Goal: Task Accomplishment & Management: Manage account settings

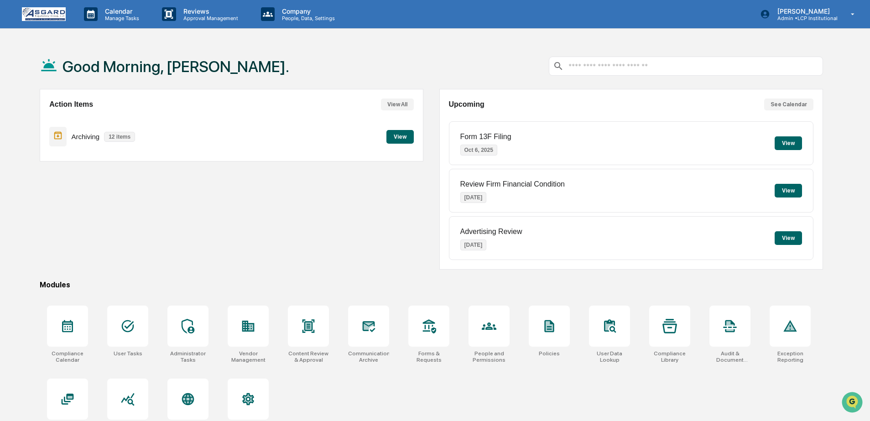
click at [210, 249] on div "Action Items View All Archiving 12 items View" at bounding box center [232, 179] width 384 height 181
click at [130, 339] on div at bounding box center [127, 326] width 41 height 41
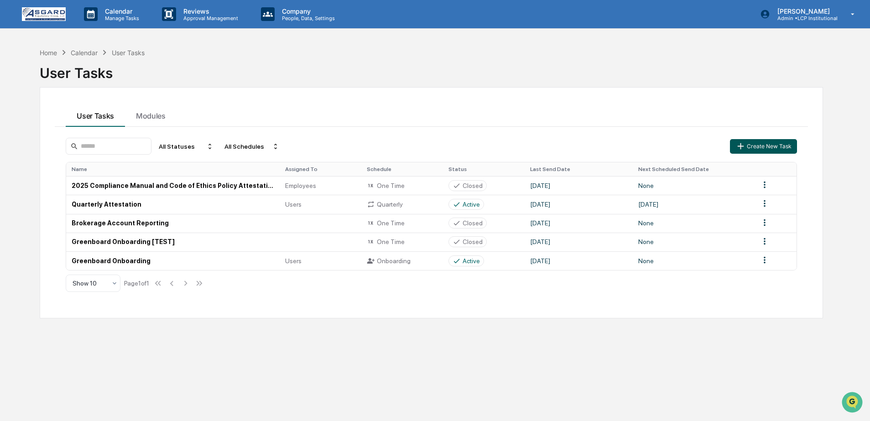
click at [795, 149] on button "Create New Task" at bounding box center [763, 146] width 67 height 15
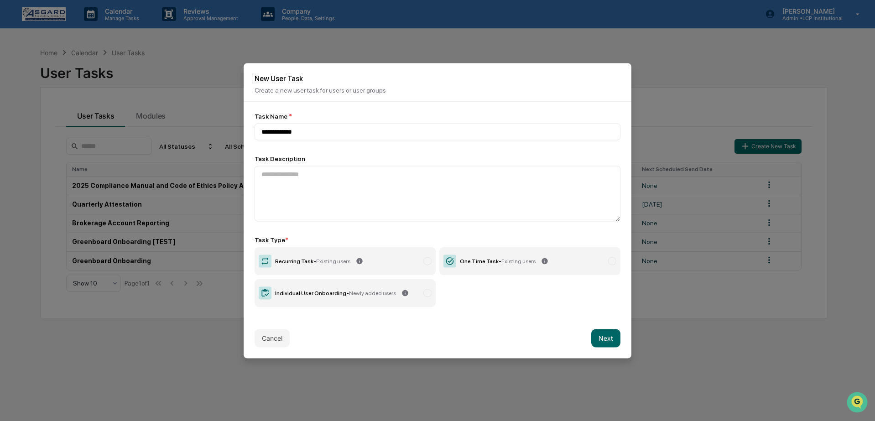
type input "**********"
click at [323, 291] on div "Individual User Onboarding - Newly added users" at bounding box center [335, 293] width 121 height 6
click at [602, 333] on button "Next" at bounding box center [605, 338] width 29 height 18
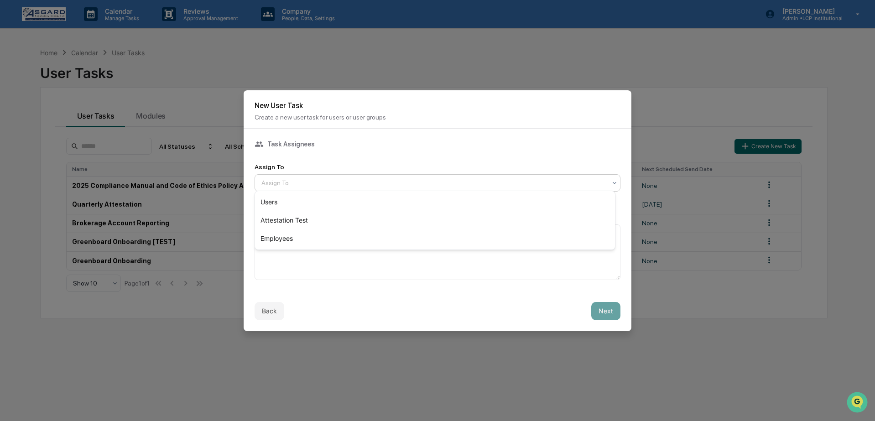
click at [327, 184] on div at bounding box center [433, 182] width 345 height 9
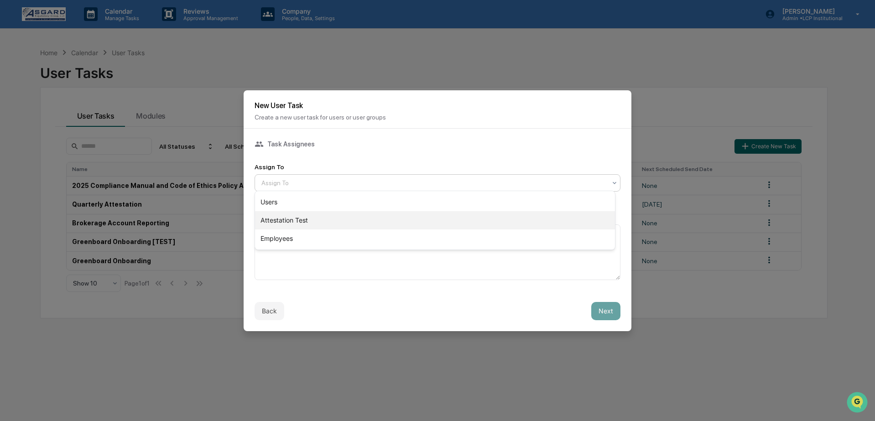
click at [306, 220] on div "Attestation Test" at bounding box center [435, 220] width 360 height 18
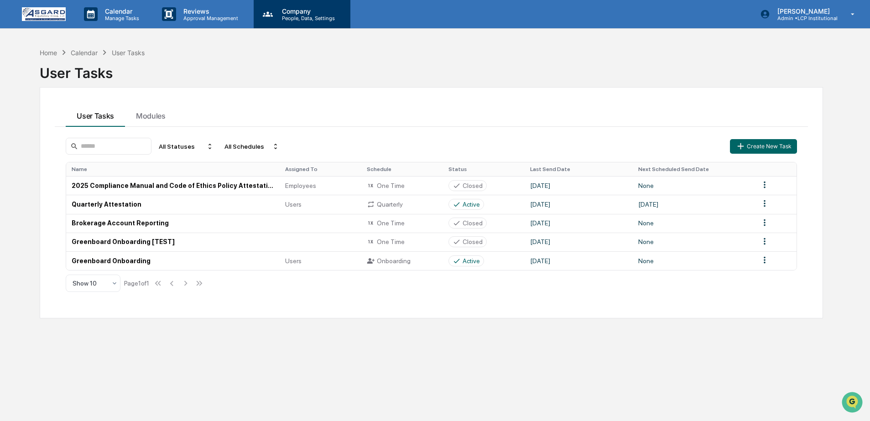
click at [316, 21] on p "People, Data, Settings" at bounding box center [307, 18] width 65 height 6
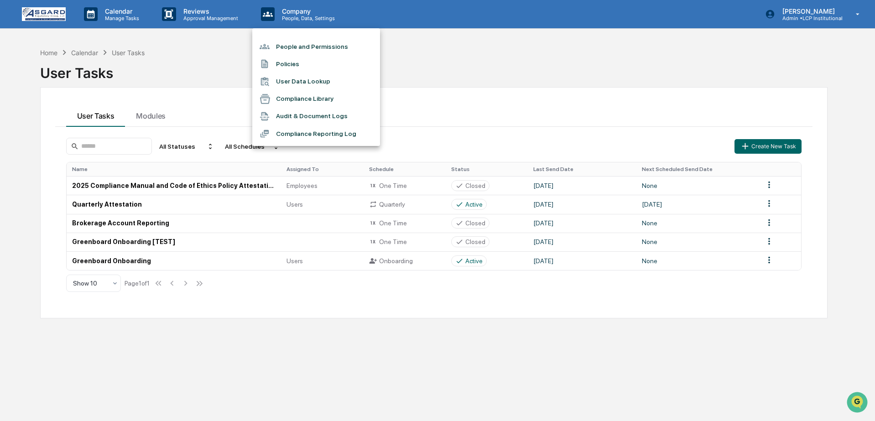
click at [296, 47] on li "People and Permissions" at bounding box center [316, 46] width 128 height 17
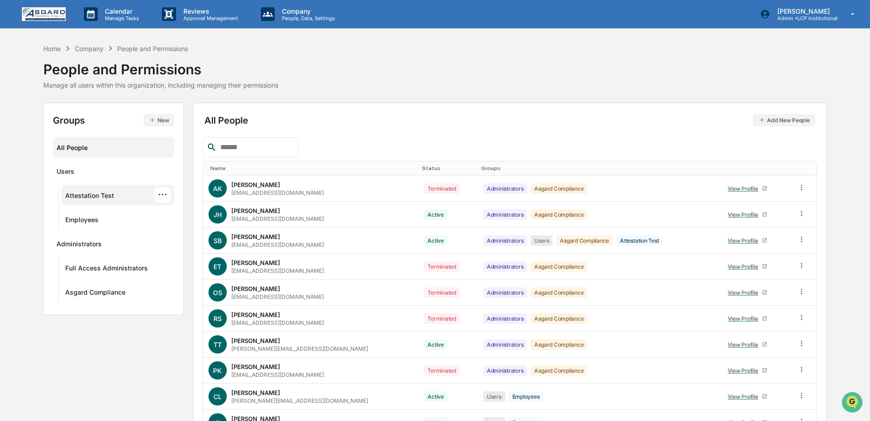
click at [91, 194] on div "Attestation Test" at bounding box center [89, 197] width 49 height 11
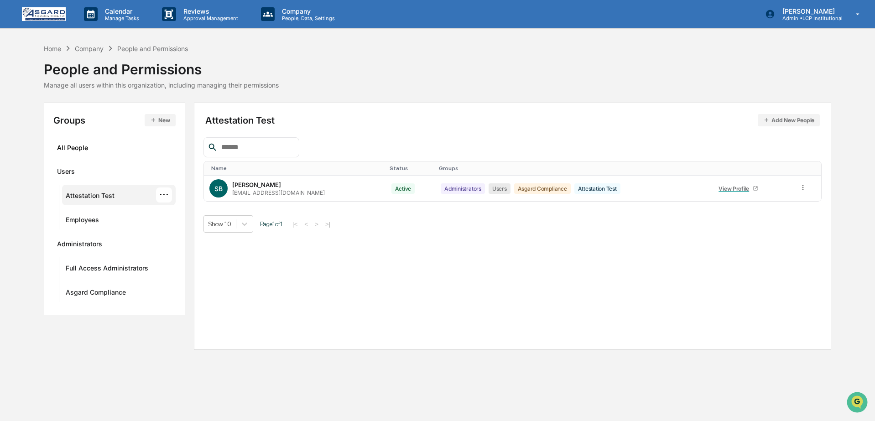
click at [36, 12] on img at bounding box center [44, 14] width 44 height 14
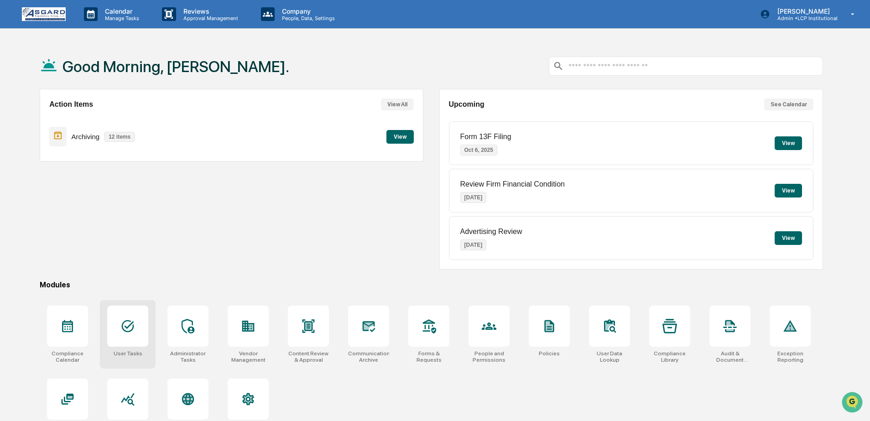
click at [113, 328] on div at bounding box center [127, 326] width 41 height 41
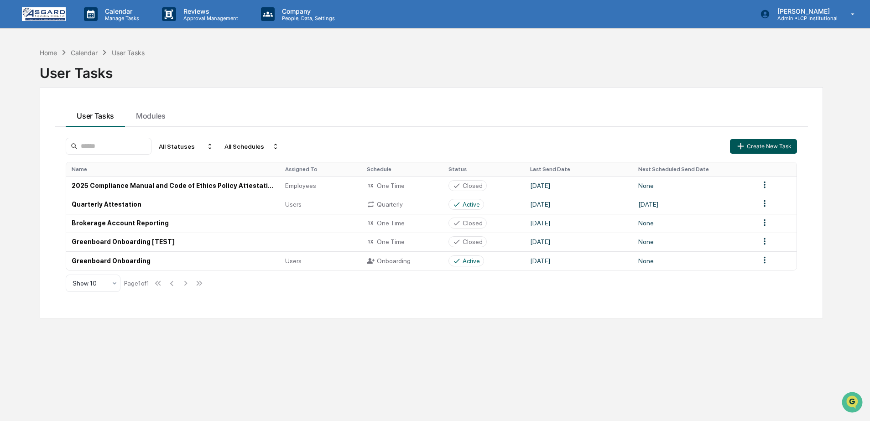
click at [762, 149] on button "Create New Task" at bounding box center [763, 146] width 67 height 15
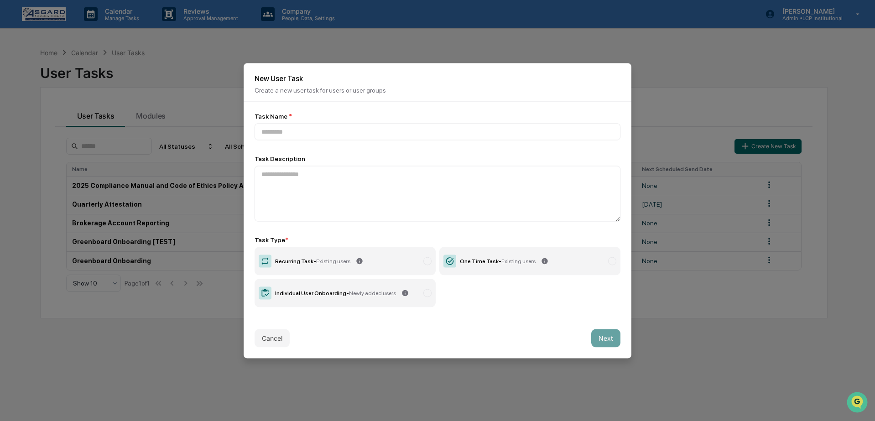
click at [311, 290] on div "Individual User Onboarding - Newly added users" at bounding box center [335, 293] width 121 height 6
click at [346, 130] on input at bounding box center [438, 131] width 366 height 17
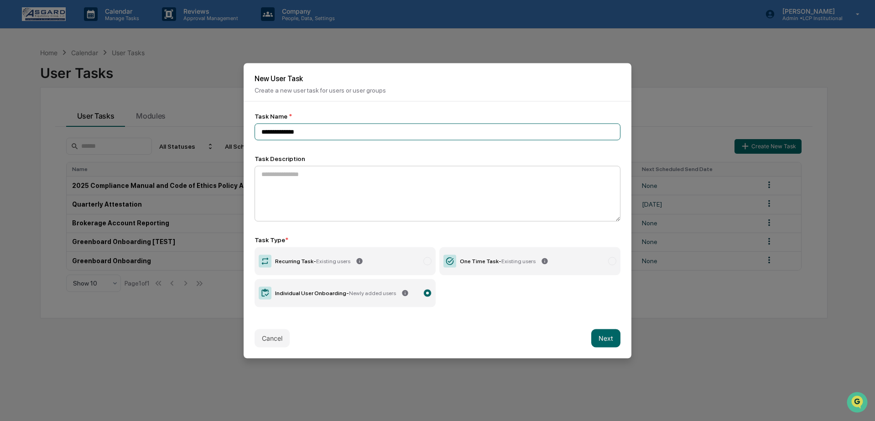
type input "**********"
click at [353, 196] on textarea at bounding box center [438, 194] width 366 height 56
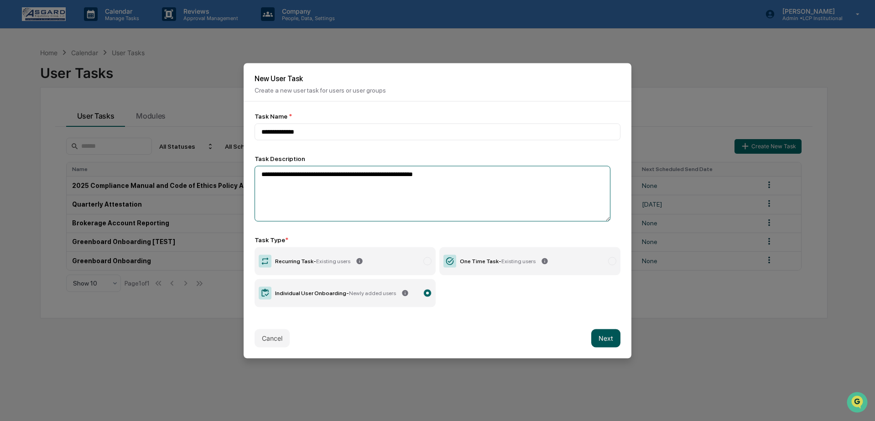
type textarea "**********"
click at [609, 337] on button "Next" at bounding box center [605, 338] width 29 height 18
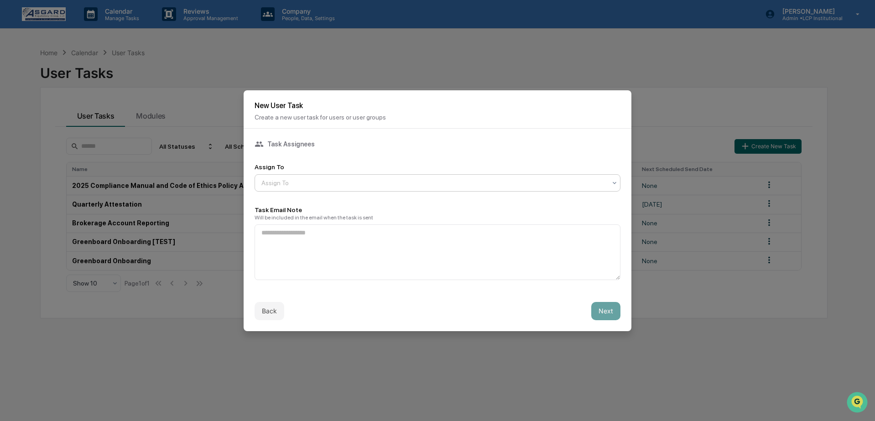
click at [429, 178] on div at bounding box center [433, 182] width 345 height 9
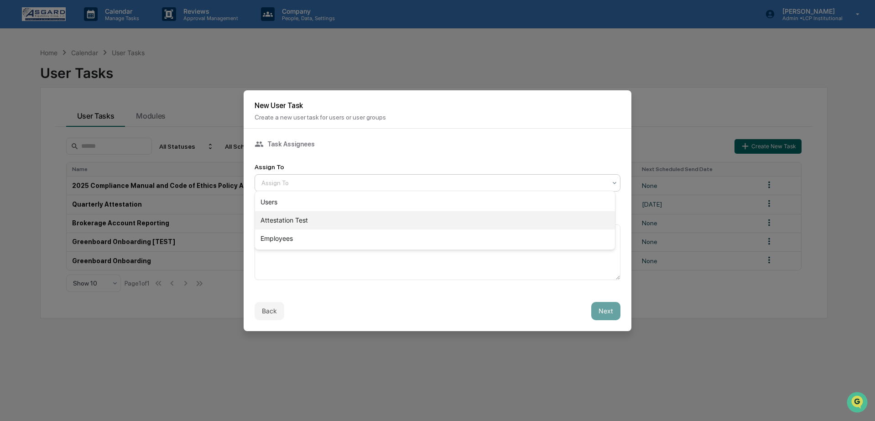
click at [314, 219] on div "Attestation Test" at bounding box center [435, 220] width 360 height 18
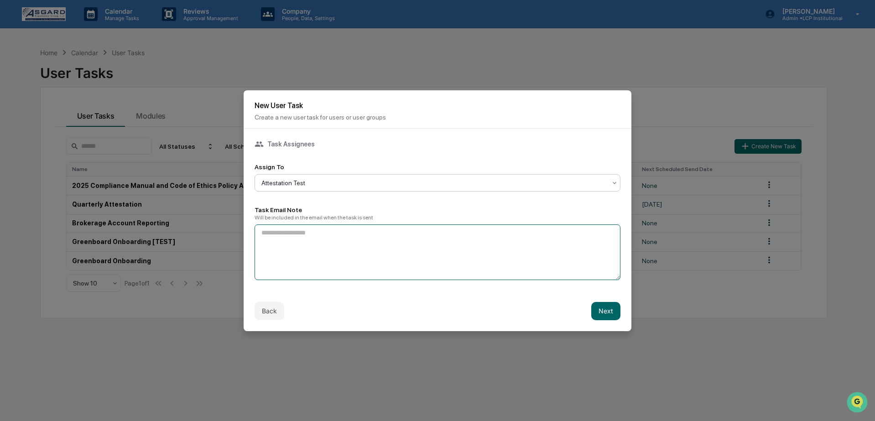
click at [306, 235] on textarea at bounding box center [438, 252] width 366 height 56
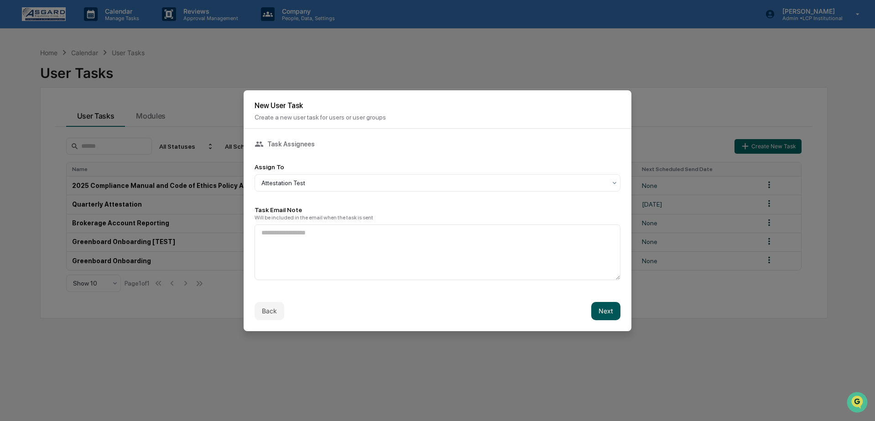
click at [614, 308] on div "Back Next" at bounding box center [438, 311] width 388 height 40
click at [610, 310] on button "Next" at bounding box center [605, 311] width 29 height 18
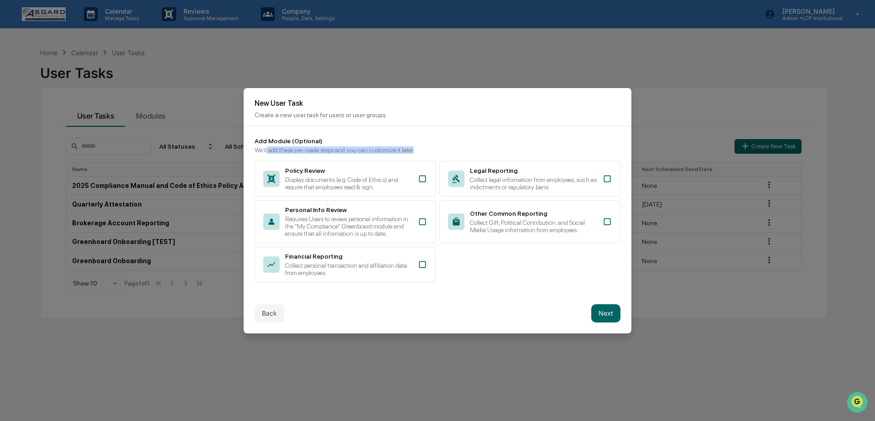
drag, startPoint x: 268, startPoint y: 143, endPoint x: 369, endPoint y: 147, distance: 101.4
click at [369, 147] on div "Add Module (Optional) We'll add these pre-made steps and you can customize it l…" at bounding box center [438, 209] width 366 height 145
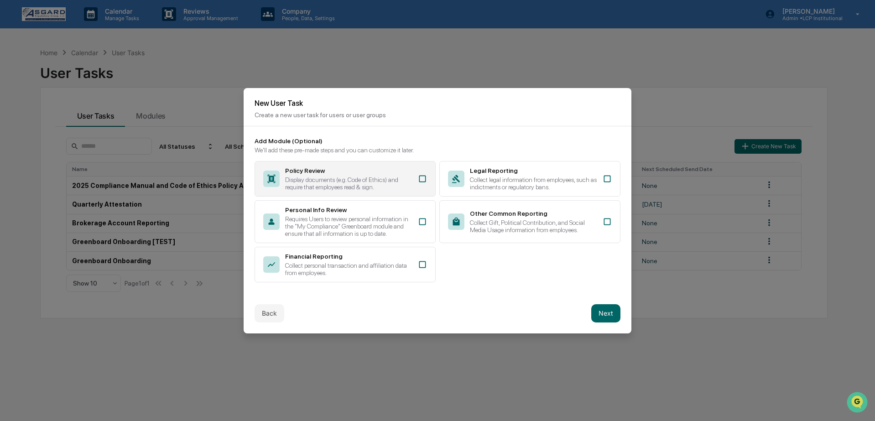
click at [393, 178] on div "Display documents (e.g. Code of Ethics) and require that employees read & sign." at bounding box center [348, 183] width 127 height 15
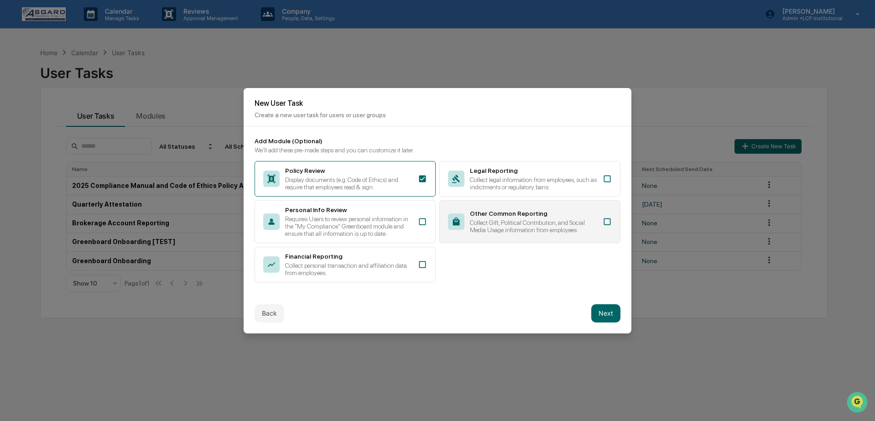
click at [512, 223] on div "Collect Gift, Political Contribution, and Social Media Usage information from e…" at bounding box center [533, 226] width 127 height 15
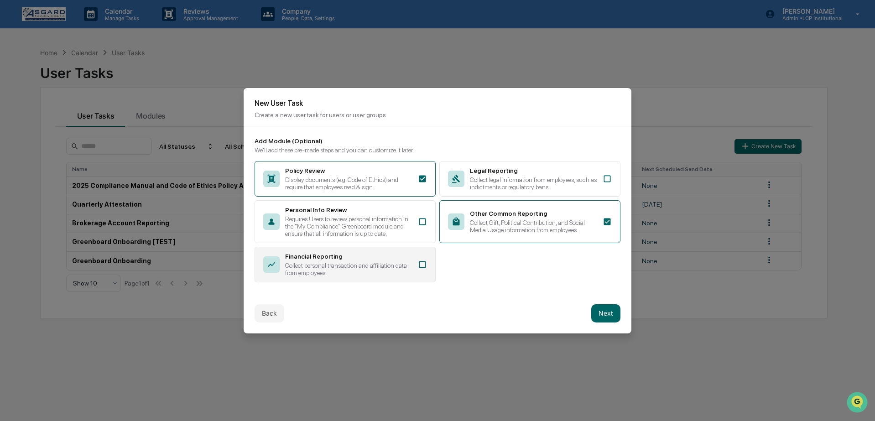
click at [390, 268] on div "Collect personal transaction and affiliation data from employees." at bounding box center [348, 269] width 127 height 15
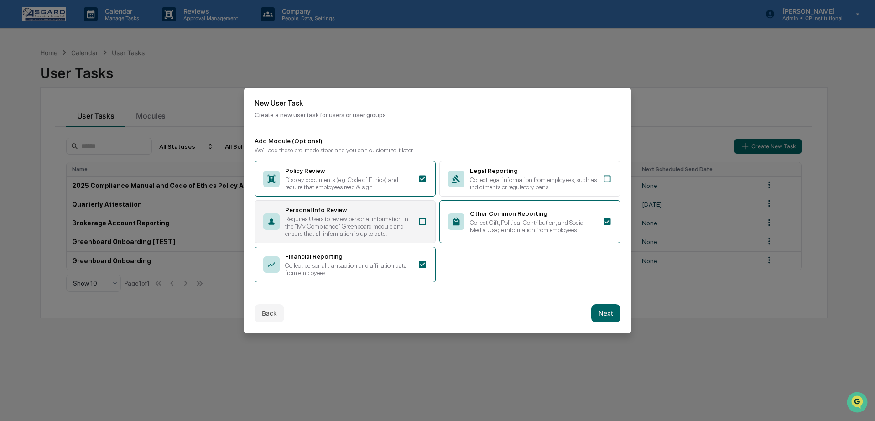
drag, startPoint x: 397, startPoint y: 229, endPoint x: 428, endPoint y: 207, distance: 38.0
click at [398, 228] on div "Requires Users to review personal information in the "My Compliance" Greenboard…" at bounding box center [348, 226] width 127 height 22
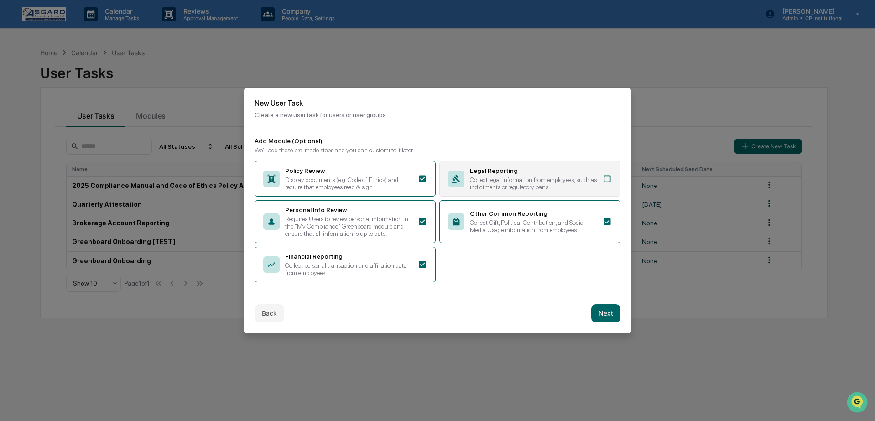
click at [502, 176] on div "Collect legal information from employees, such as indictments or regulatory ban…" at bounding box center [533, 183] width 127 height 15
click at [597, 313] on button "Next" at bounding box center [605, 313] width 29 height 18
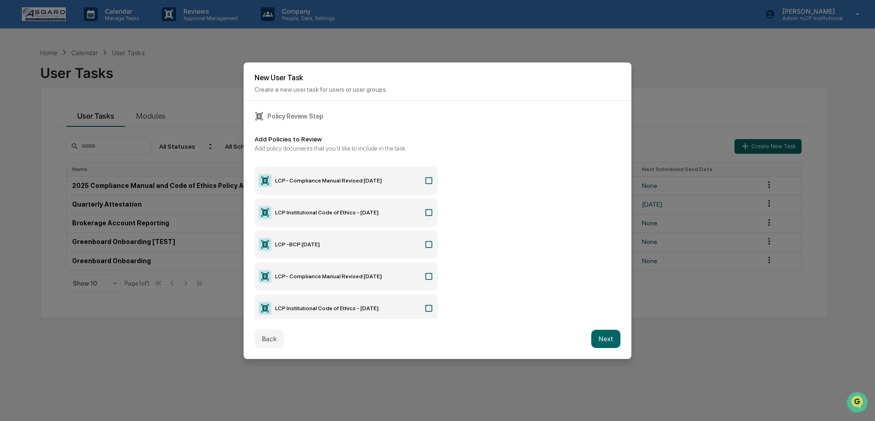
scroll to position [61, 0]
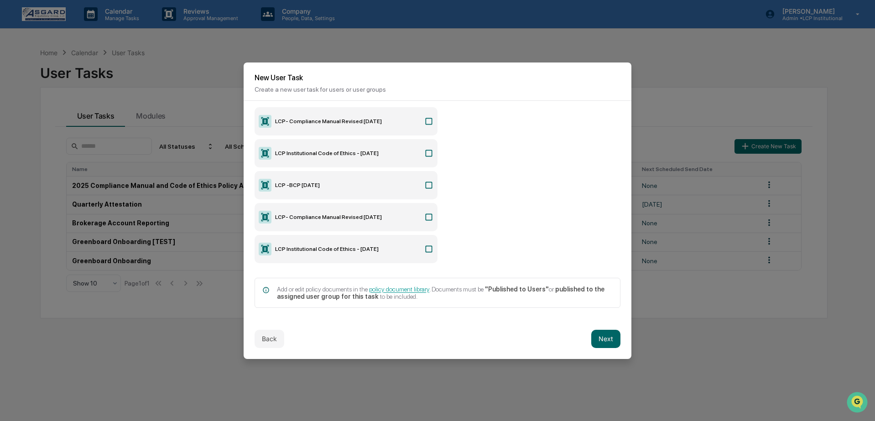
click at [425, 247] on icon at bounding box center [428, 249] width 9 height 9
click at [422, 205] on label "LCP- Compliance Manual Revised September 2025" at bounding box center [346, 217] width 183 height 28
click at [424, 181] on icon at bounding box center [428, 185] width 9 height 9
click at [600, 341] on button "Next" at bounding box center [605, 339] width 29 height 18
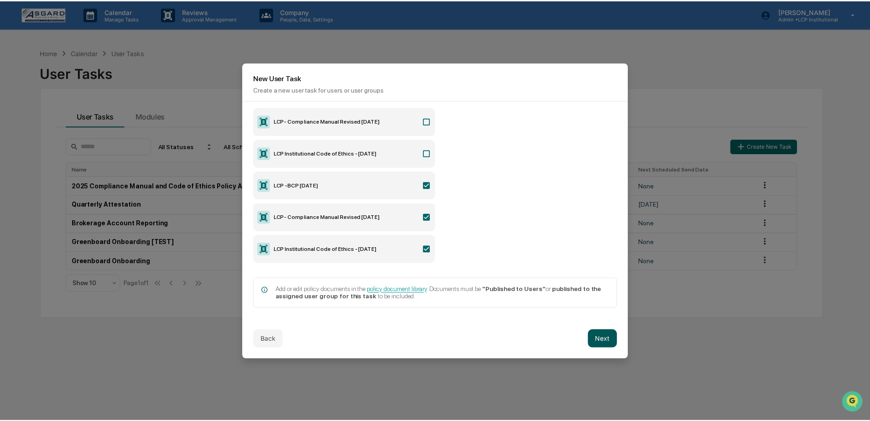
scroll to position [0, 0]
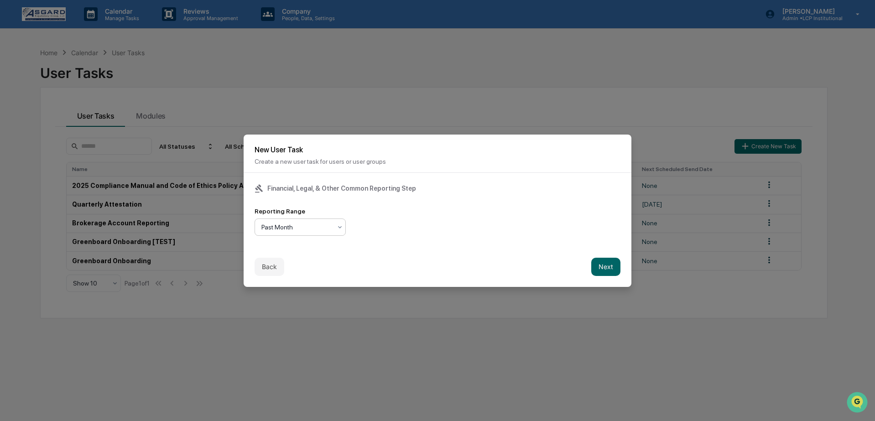
click at [283, 224] on div at bounding box center [296, 227] width 70 height 9
click at [295, 285] on div "Past Year" at bounding box center [300, 283] width 90 height 18
click at [457, 243] on div "Financial, Legal, & Other Common Reporting Step Reporting Range option Past Yea…" at bounding box center [438, 210] width 388 height 74
click at [610, 268] on button "Next" at bounding box center [605, 267] width 29 height 18
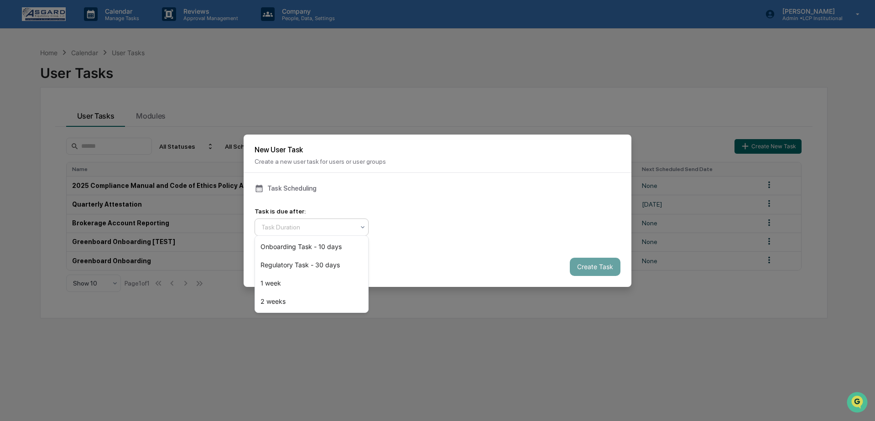
click at [353, 224] on div at bounding box center [307, 227] width 93 height 9
click at [290, 245] on div "Onboarding Task - 10 days" at bounding box center [311, 247] width 113 height 18
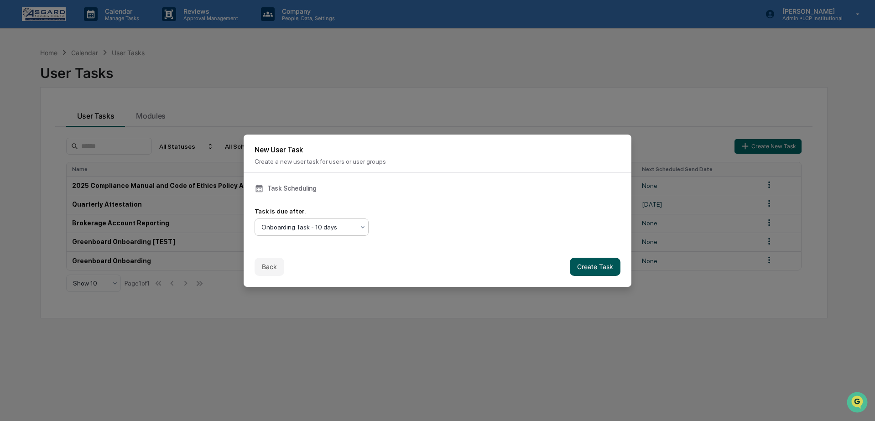
click at [575, 260] on button "Create Task" at bounding box center [595, 267] width 51 height 18
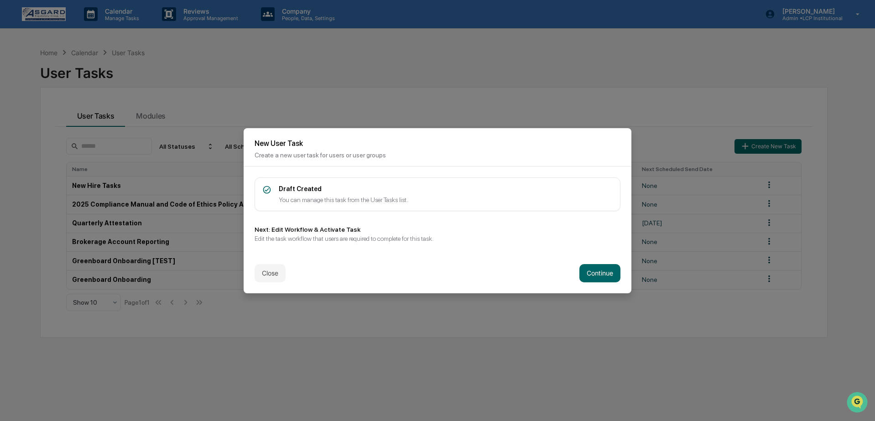
click at [592, 281] on div "Close Continue" at bounding box center [438, 273] width 388 height 40
click at [583, 275] on button "Continue" at bounding box center [599, 273] width 41 height 18
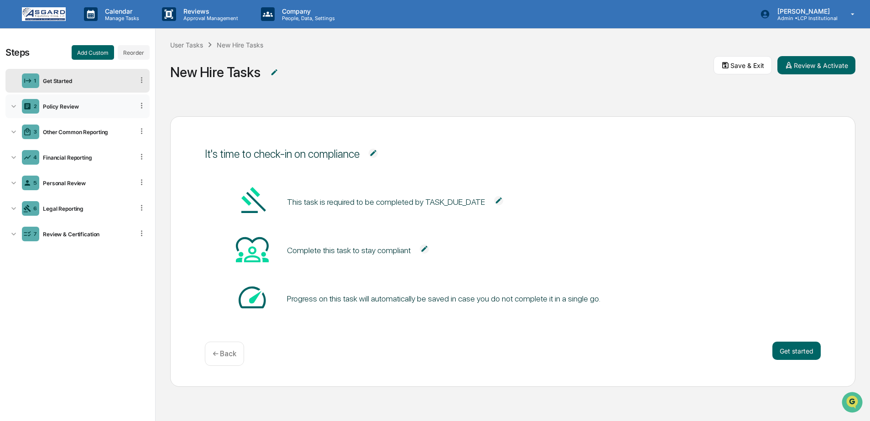
click at [15, 108] on icon at bounding box center [13, 106] width 9 height 9
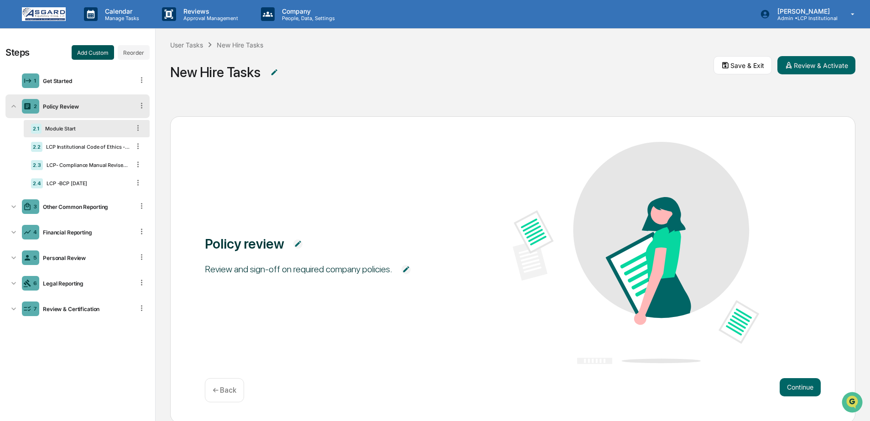
click at [102, 54] on button "Add Custom" at bounding box center [93, 52] width 42 height 15
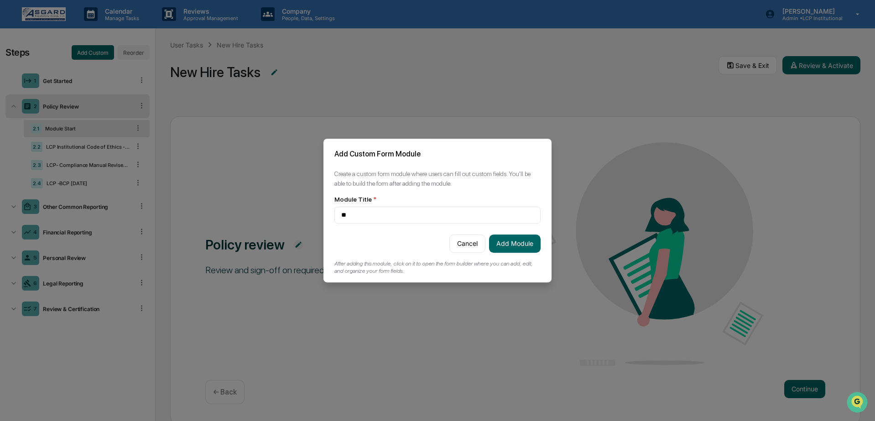
type input "*"
type input "*******"
click at [517, 245] on button "Add Module" at bounding box center [515, 243] width 52 height 18
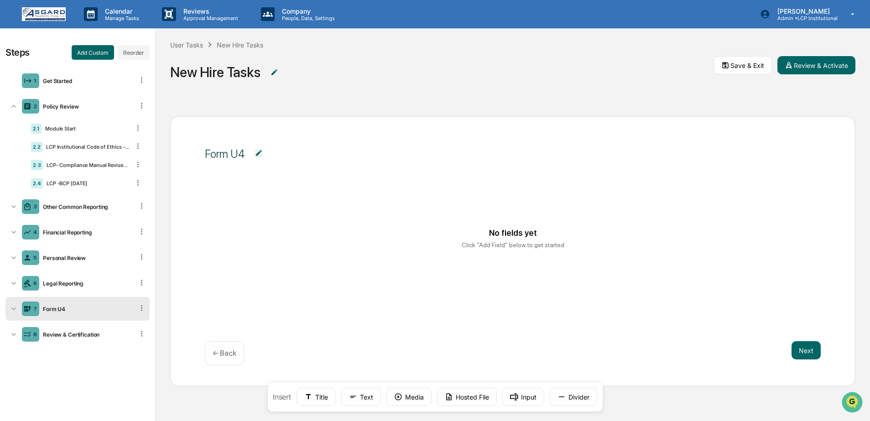
click at [481, 241] on div "Click "Add Field" below to get started" at bounding box center [513, 244] width 103 height 7
click at [261, 151] on img at bounding box center [258, 153] width 9 height 9
click at [519, 187] on div "Card Title ******* * Card Title No fields yet Click "Add Field" below to get st…" at bounding box center [512, 251] width 685 height 270
click at [409, 401] on button "Media" at bounding box center [408, 397] width 45 height 18
click at [143, 312] on icon at bounding box center [141, 308] width 9 height 9
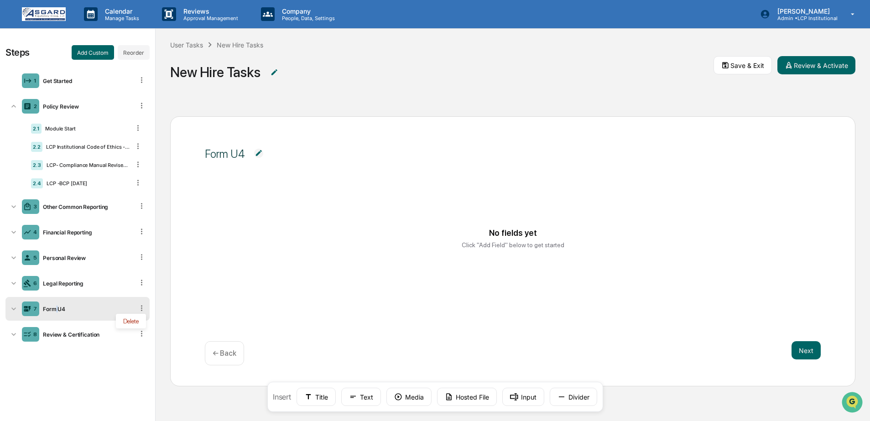
click at [57, 310] on div "Form U4" at bounding box center [86, 309] width 94 height 7
click at [35, 334] on div "7.1" at bounding box center [36, 331] width 10 height 10
click at [815, 349] on button "Next" at bounding box center [805, 350] width 29 height 18
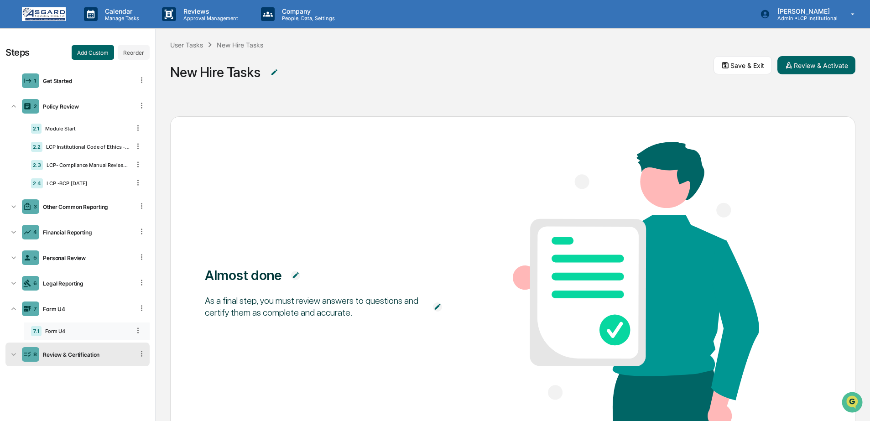
click at [58, 334] on div "Form U4" at bounding box center [86, 331] width 88 height 6
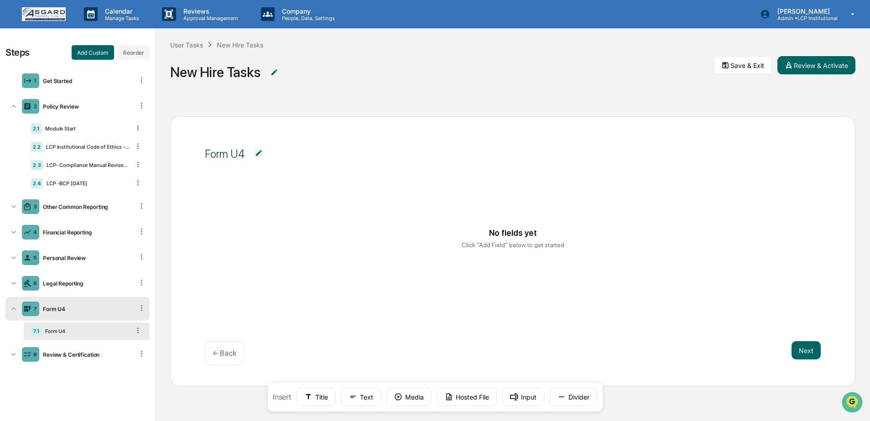
click at [136, 331] on icon at bounding box center [138, 330] width 9 height 9
click at [58, 331] on div "Form U4" at bounding box center [86, 331] width 88 height 6
click at [395, 238] on div "No fields yet Click "Add Field" below to get started" at bounding box center [513, 238] width 594 height 68
click at [539, 400] on button "Input" at bounding box center [523, 397] width 42 height 18
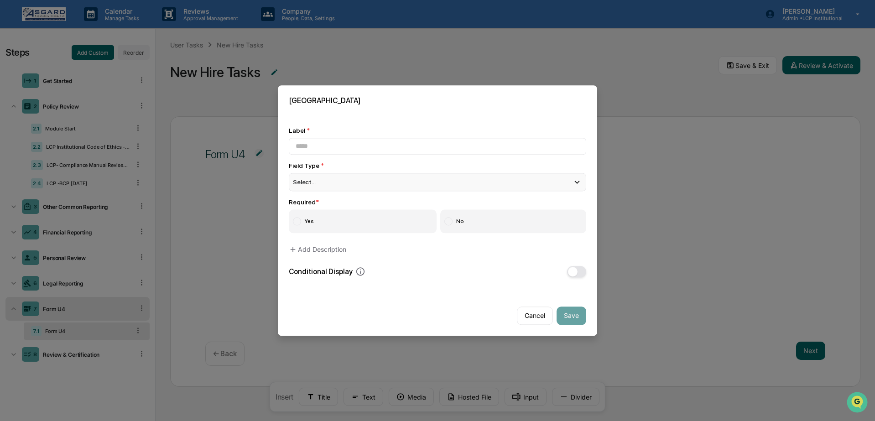
click at [346, 173] on div "Select..." at bounding box center [437, 182] width 297 height 18
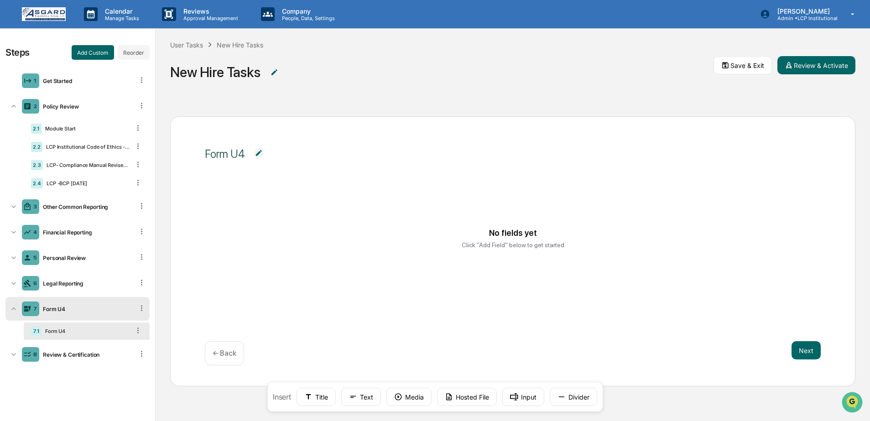
click at [281, 395] on div "Insert Title Text Media Hosted File Input Divider" at bounding box center [435, 397] width 336 height 30
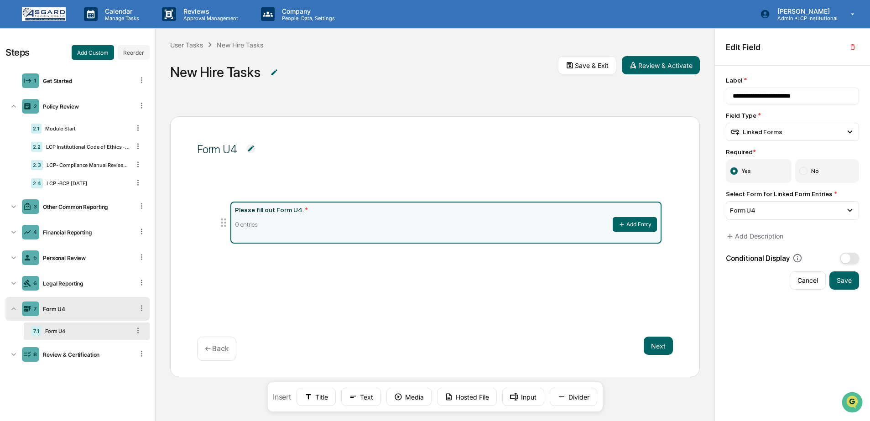
click at [468, 161] on span "Form U4" at bounding box center [435, 149] width 476 height 33
click at [366, 96] on div "User Tasks New Hire Tasks New Hire Tasks Save & Exit Review & Activate" at bounding box center [435, 65] width 559 height 73
click at [71, 309] on div "Form U4" at bounding box center [86, 309] width 94 height 7
click at [73, 317] on div "7 Form U4" at bounding box center [77, 309] width 144 height 24
click at [484, 180] on div "Form U4 Please fill out Form U4. * 0 entries Add Entry Next ← Back" at bounding box center [435, 246] width 530 height 261
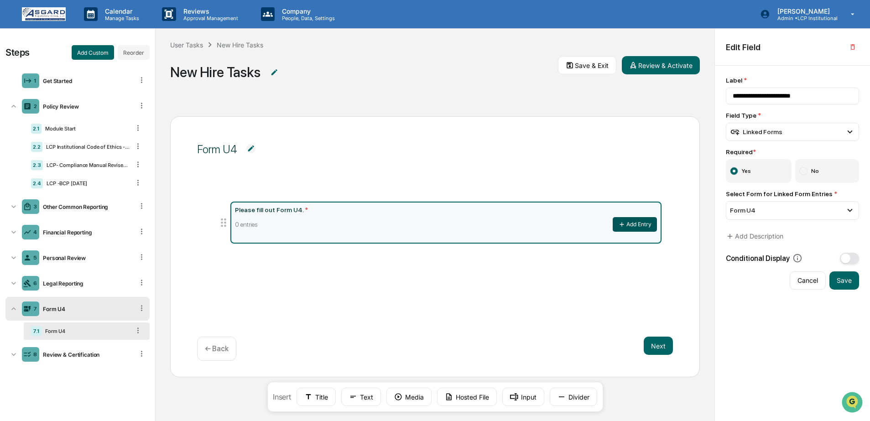
click at [632, 221] on button "Add Entry" at bounding box center [635, 224] width 44 height 15
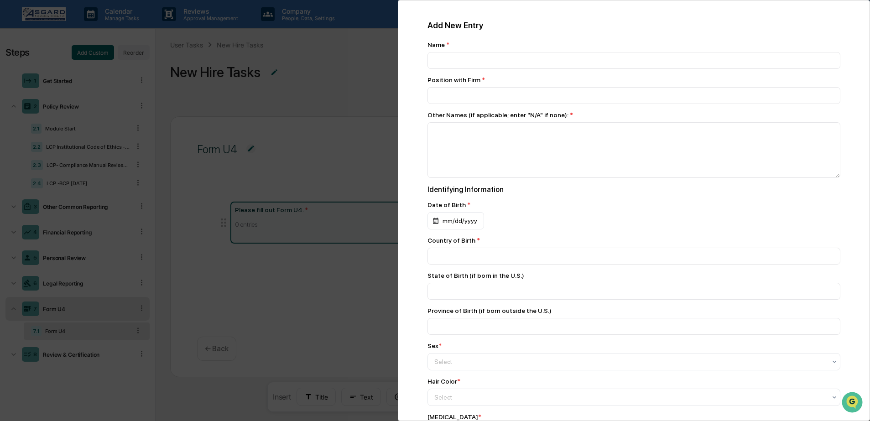
click at [298, 88] on div "Add New Entry Name * Position with Firm * Other Names (if applicable; enter "N/…" at bounding box center [435, 210] width 870 height 421
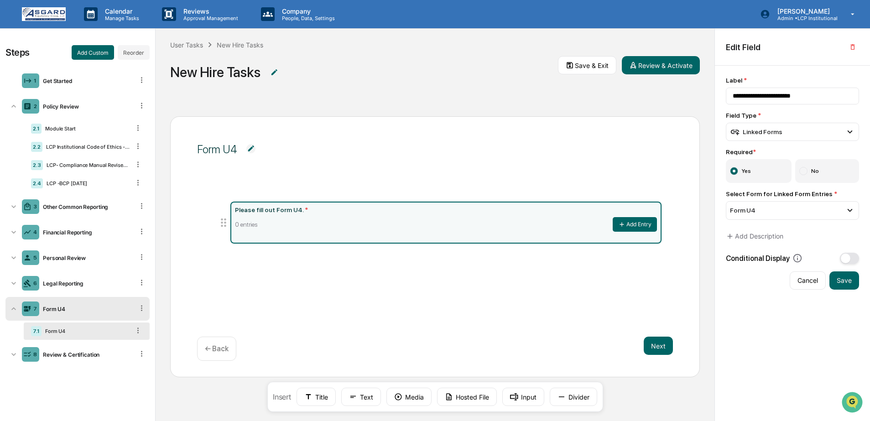
click at [261, 161] on span "Form U4" at bounding box center [435, 149] width 476 height 33
click at [250, 148] on img at bounding box center [250, 148] width 9 height 9
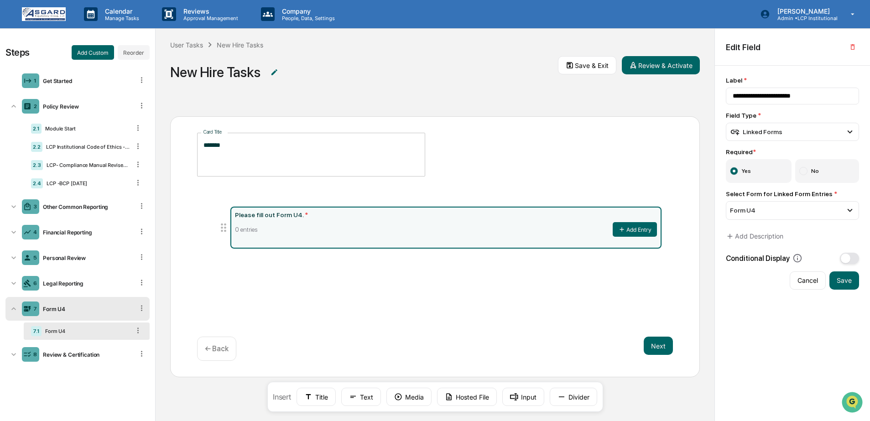
click at [287, 230] on div "0 entries Add Entry" at bounding box center [446, 229] width 422 height 15
click at [766, 130] on div "Linked Forms" at bounding box center [756, 132] width 52 height 10
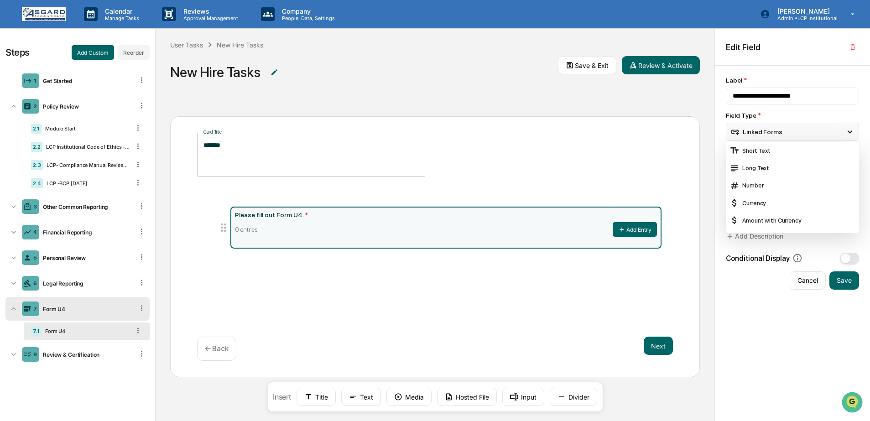
click at [775, 139] on div "Linked Forms" at bounding box center [792, 132] width 133 height 18
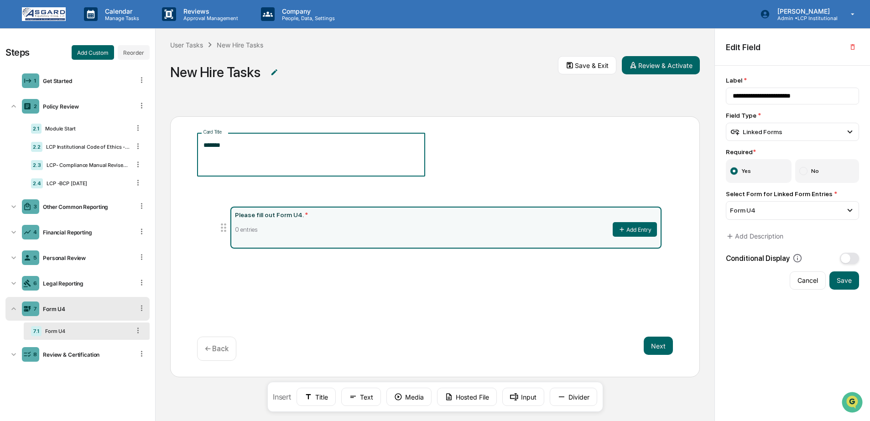
click at [231, 158] on textarea "*******" at bounding box center [310, 154] width 215 height 29
drag, startPoint x: 240, startPoint y: 142, endPoint x: 164, endPoint y: 140, distance: 76.2
click at [164, 140] on div "Card Title ******* * Card Title Please fill out Form U4. * 0 entries Add Entry …" at bounding box center [435, 262] width 559 height 320
click at [224, 145] on textarea "**********" at bounding box center [310, 154] width 215 height 29
type textarea "**********"
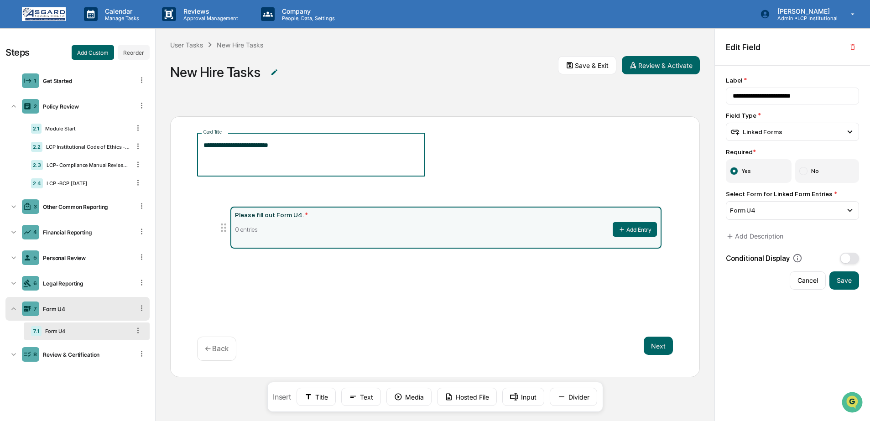
click at [309, 145] on textarea "**********" at bounding box center [310, 154] width 215 height 29
click at [270, 326] on div "**********" at bounding box center [435, 246] width 530 height 261
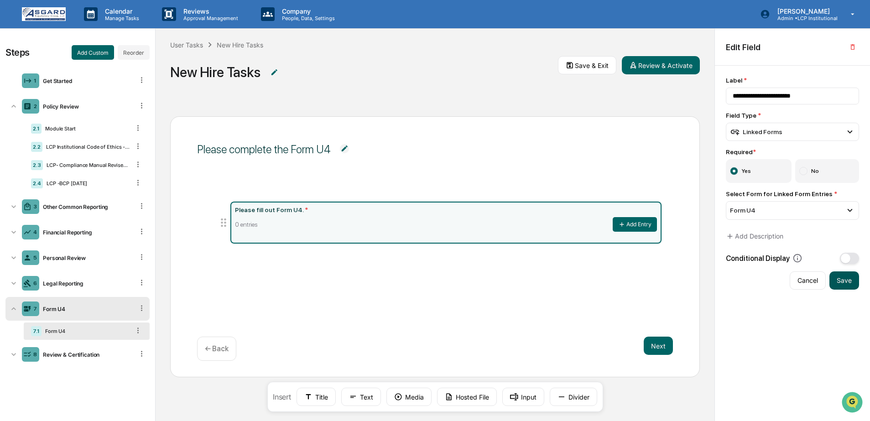
click at [837, 284] on button "Save" at bounding box center [844, 280] width 30 height 18
click at [501, 302] on div "Please fill out Form U4. * 0 entries Add Entry" at bounding box center [435, 246] width 476 height 113
click at [421, 323] on div "Please complete the Form U4 Please fill out Form U4. * 0 entries Add Entry Next…" at bounding box center [435, 246] width 530 height 261
click at [398, 286] on div "Please fill out Form U4. * 0 entries Add Entry" at bounding box center [435, 246] width 476 height 113
click at [97, 51] on button "Add Custom" at bounding box center [93, 52] width 42 height 15
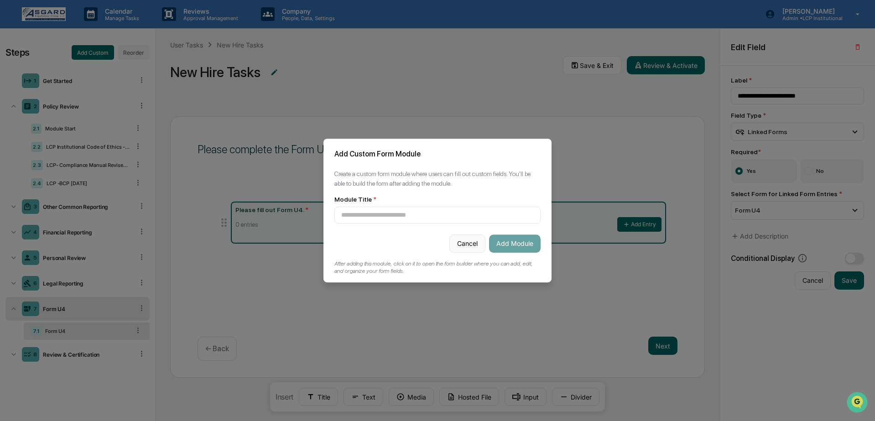
click at [463, 248] on button "Cancel" at bounding box center [467, 243] width 36 height 18
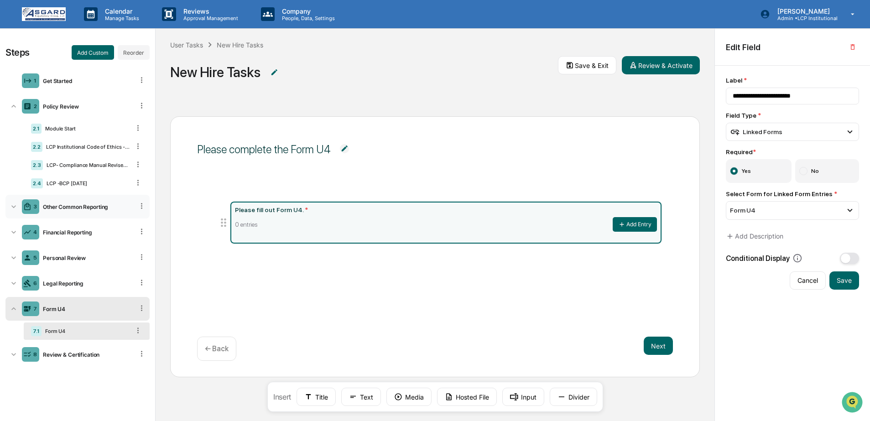
click at [77, 213] on div "3 Other Common Reporting" at bounding box center [77, 207] width 144 height 24
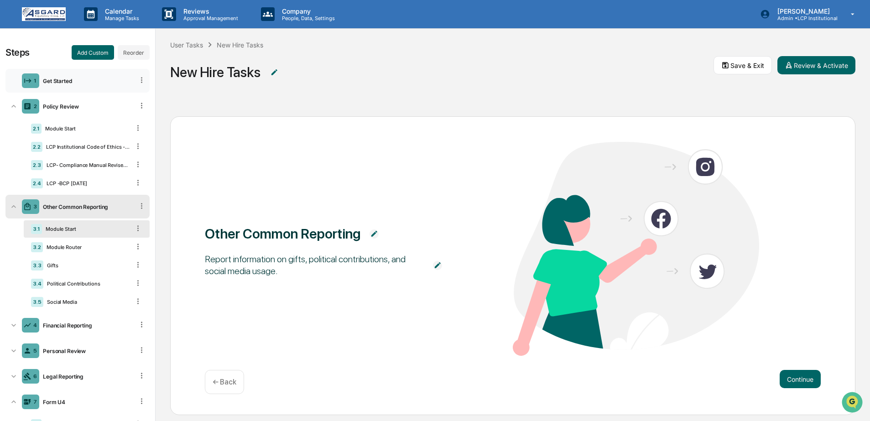
click at [76, 86] on div "1 Get Started" at bounding box center [77, 81] width 144 height 24
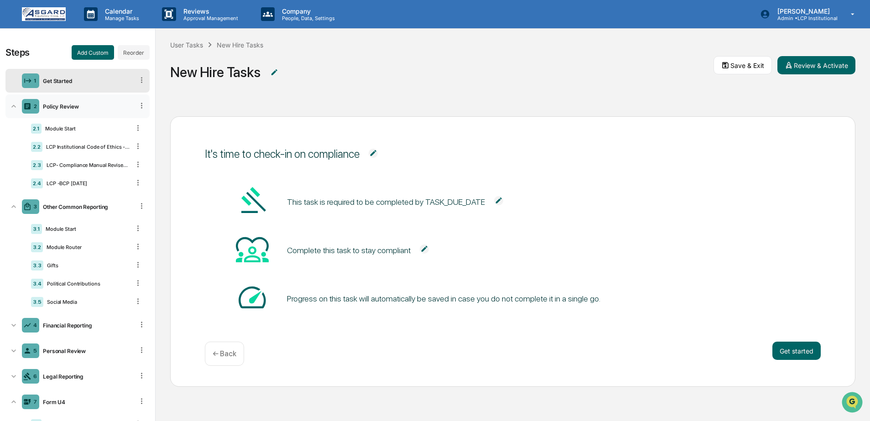
click at [83, 106] on div "Policy Review" at bounding box center [86, 106] width 94 height 7
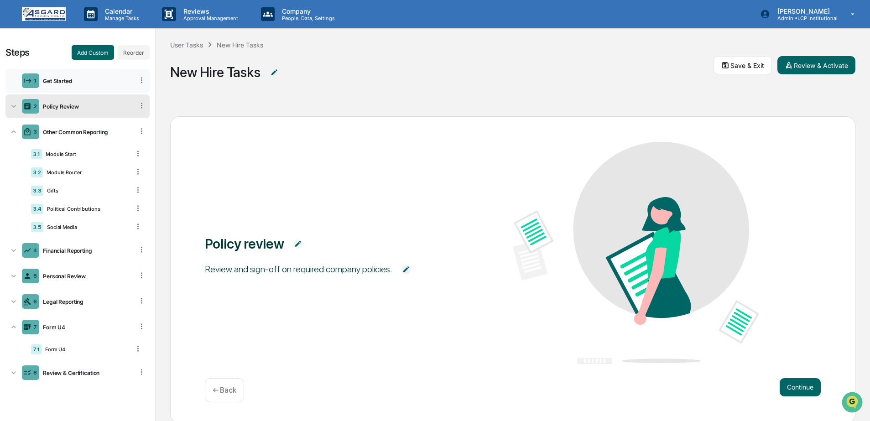
click at [83, 92] on div "1 Get Started" at bounding box center [77, 81] width 144 height 24
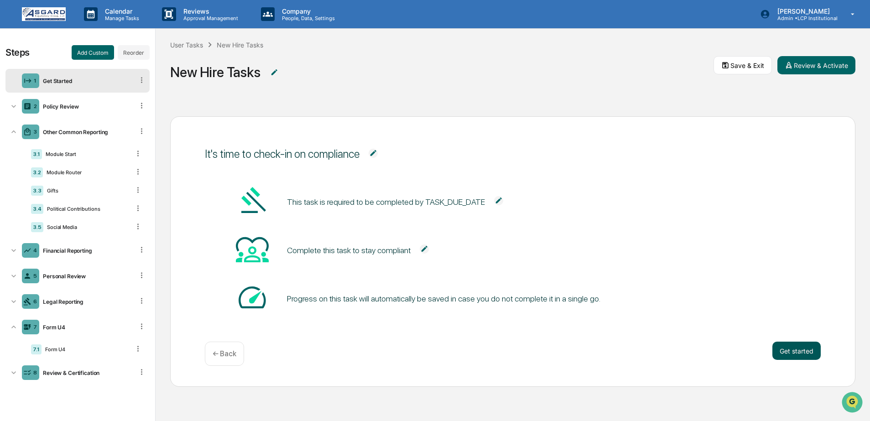
click at [783, 350] on button "Get started" at bounding box center [796, 351] width 48 height 18
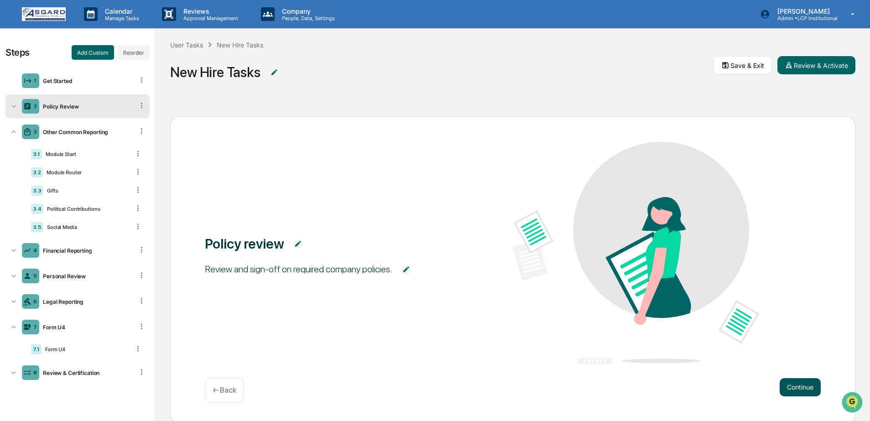
click at [791, 387] on button "Continue" at bounding box center [800, 387] width 41 height 18
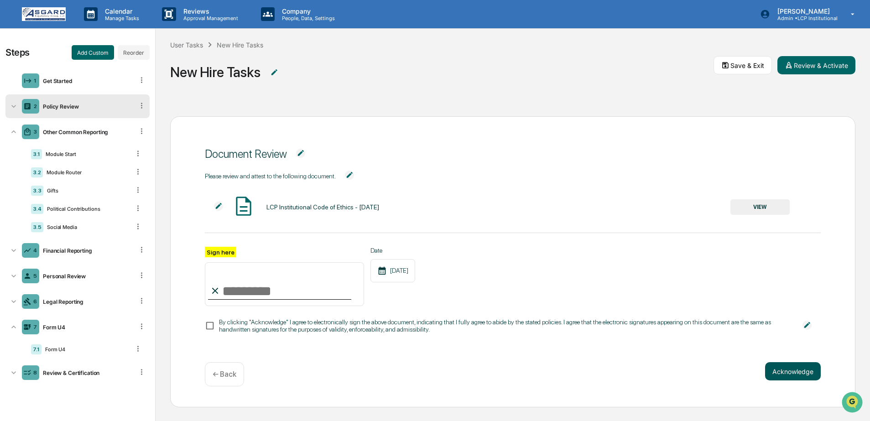
click at [791, 373] on button "Acknowledge" at bounding box center [793, 371] width 56 height 18
click at [791, 389] on button "Acknowledge" at bounding box center [793, 382] width 56 height 18
click at [790, 385] on button "Acknowledge" at bounding box center [793, 382] width 56 height 18
click at [46, 105] on div "Policy Review" at bounding box center [86, 106] width 94 height 7
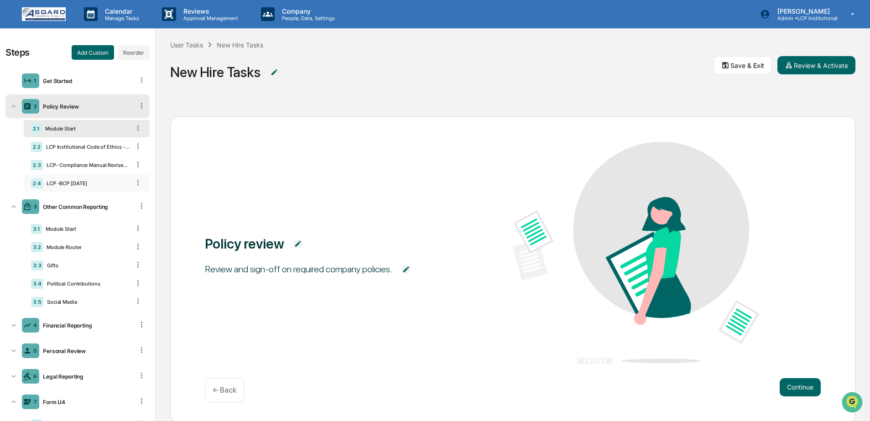
click at [70, 187] on div "LCP -BCP 5.8.2025" at bounding box center [86, 183] width 87 height 6
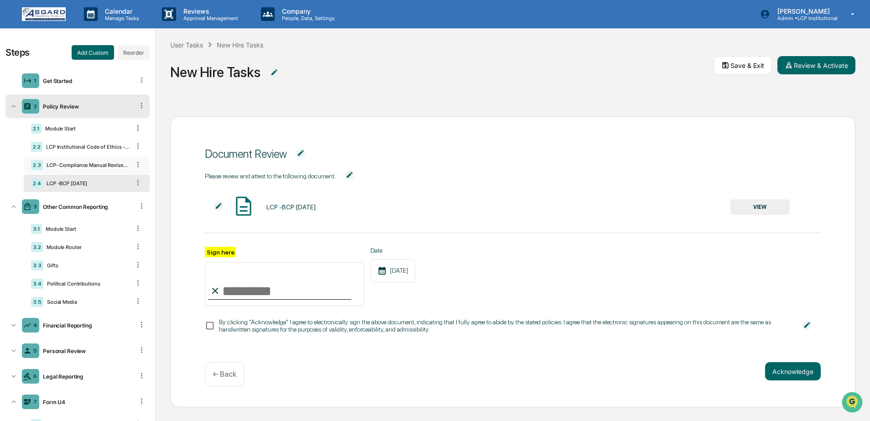
click at [74, 164] on div "LCP- Compliance Manual Revised September 2025" at bounding box center [86, 165] width 87 height 6
click at [91, 145] on div "LCP Institutional Code of Ethics - September 2025" at bounding box center [86, 147] width 88 height 6
click at [74, 134] on div "2.1 Module Start" at bounding box center [87, 128] width 126 height 17
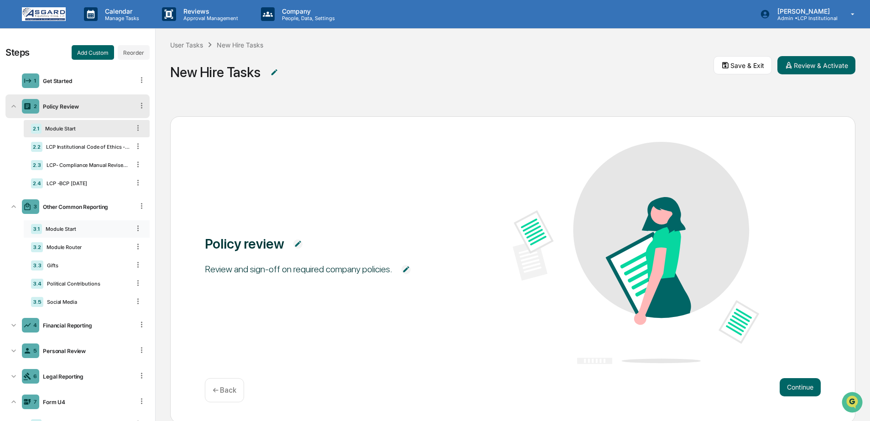
click at [61, 232] on div "Module Start" at bounding box center [86, 229] width 88 height 6
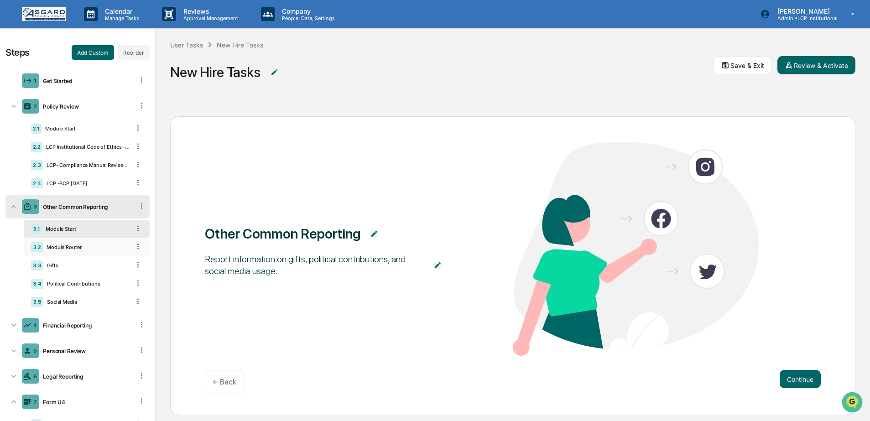
click at [61, 244] on div "3.2 Module Router" at bounding box center [87, 247] width 126 height 17
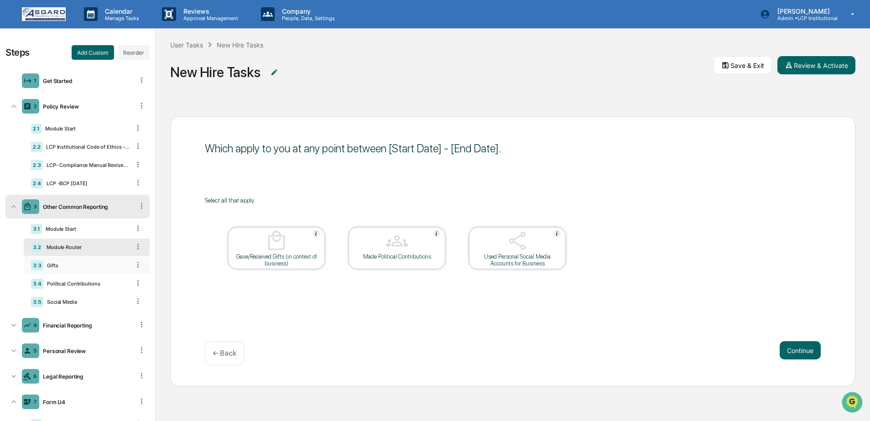
click at [79, 269] on div "Gifts" at bounding box center [86, 265] width 87 height 6
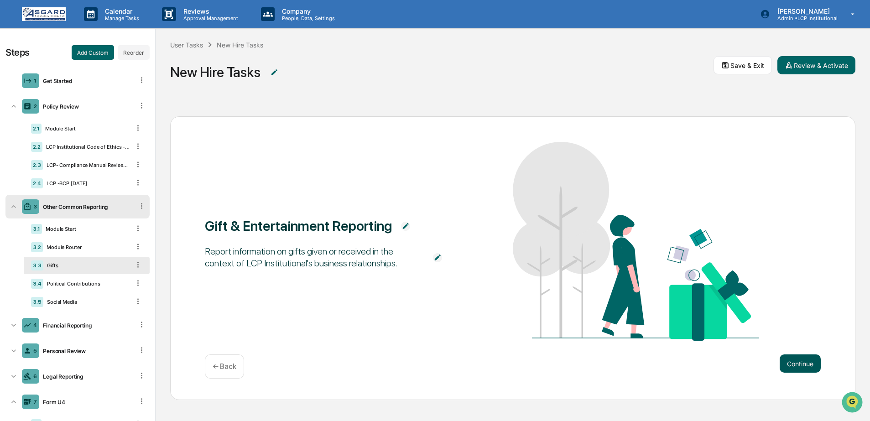
click at [796, 362] on button "Continue" at bounding box center [800, 363] width 41 height 18
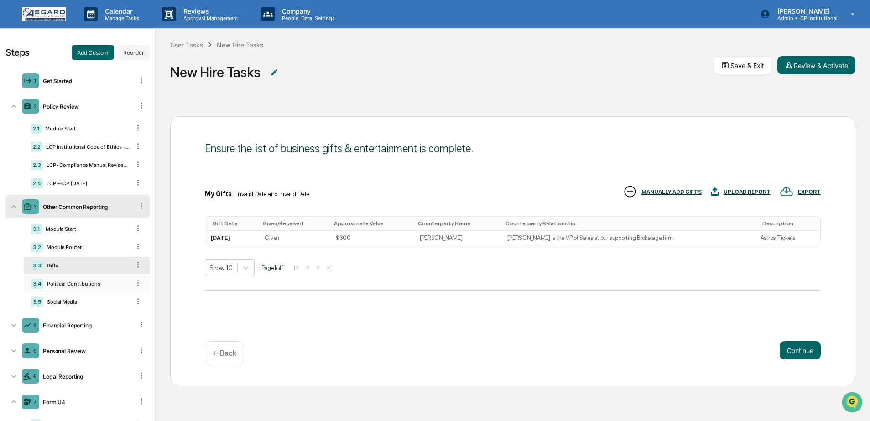
click at [69, 290] on div "3.4 Political Contributions" at bounding box center [87, 283] width 126 height 17
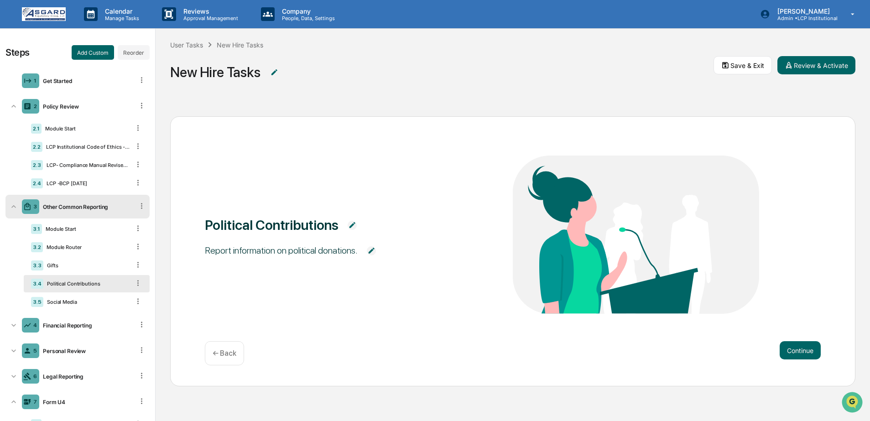
click at [138, 210] on icon at bounding box center [141, 206] width 9 height 9
click at [120, 225] on div "Delete" at bounding box center [131, 219] width 30 height 15
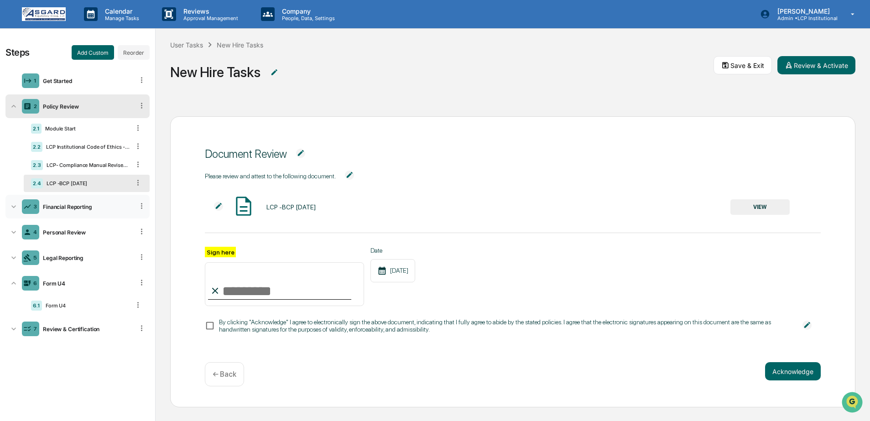
click at [51, 210] on div "Financial Reporting" at bounding box center [86, 206] width 94 height 7
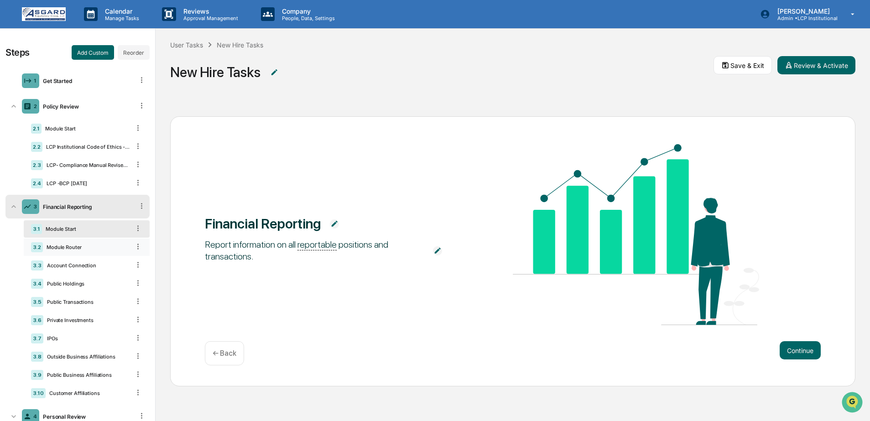
click at [70, 249] on div "Module Router" at bounding box center [86, 247] width 87 height 6
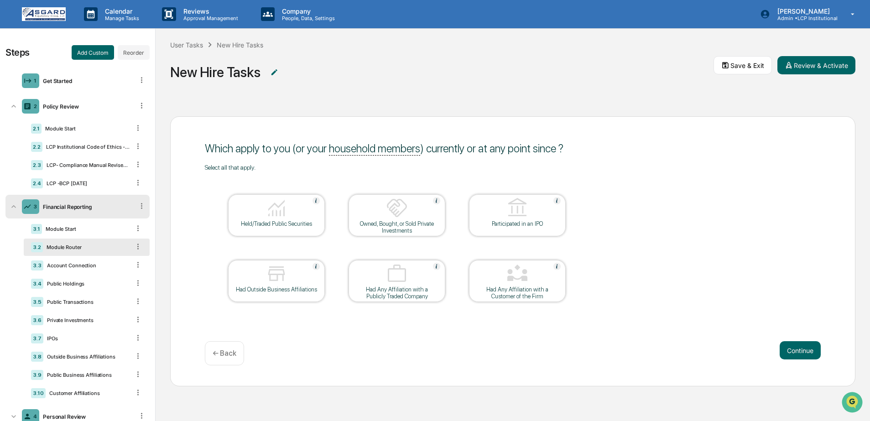
click at [513, 284] on img at bounding box center [517, 274] width 22 height 22
click at [489, 323] on table "Held/Traded Public Securities Owned, Bought, or Sold Private Investments Partic…" at bounding box center [397, 248] width 384 height 154
drag, startPoint x: 200, startPoint y: 146, endPoint x: 293, endPoint y: 147, distance: 93.1
click at [285, 147] on div "Which apply to you (or your household members ) currently or at any point since…" at bounding box center [512, 251] width 685 height 270
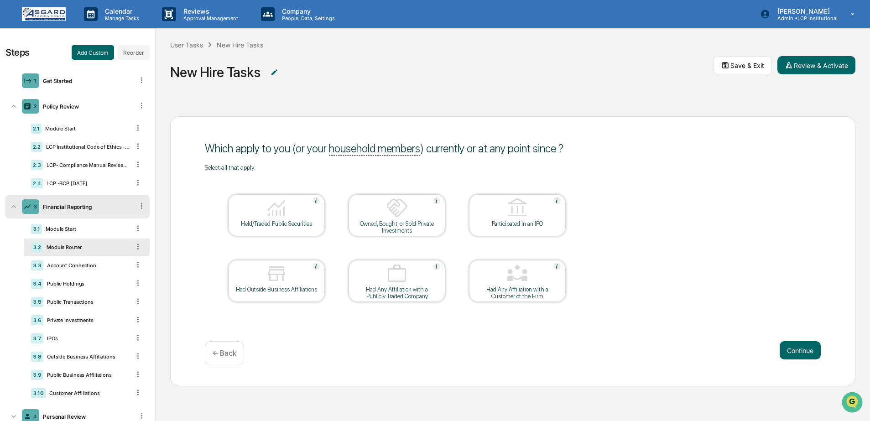
click at [295, 147] on div "Which apply to you (or your household members ) currently or at any point since…" at bounding box center [513, 148] width 616 height 13
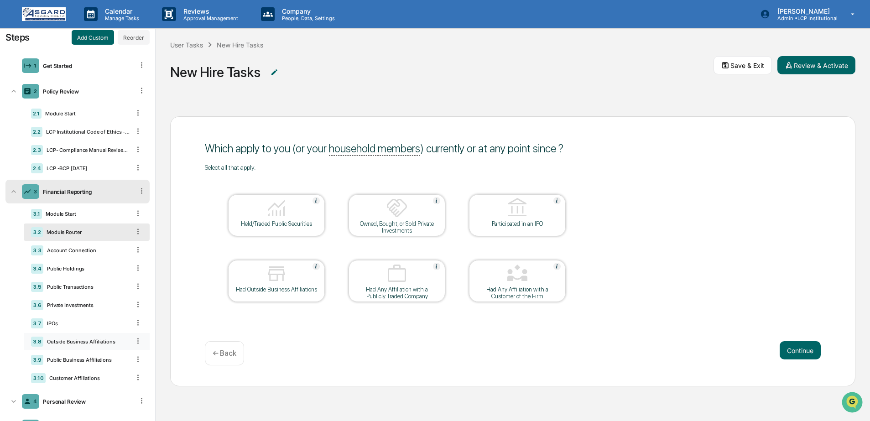
click at [77, 345] on div "Outside Business Affiliations" at bounding box center [86, 341] width 87 height 6
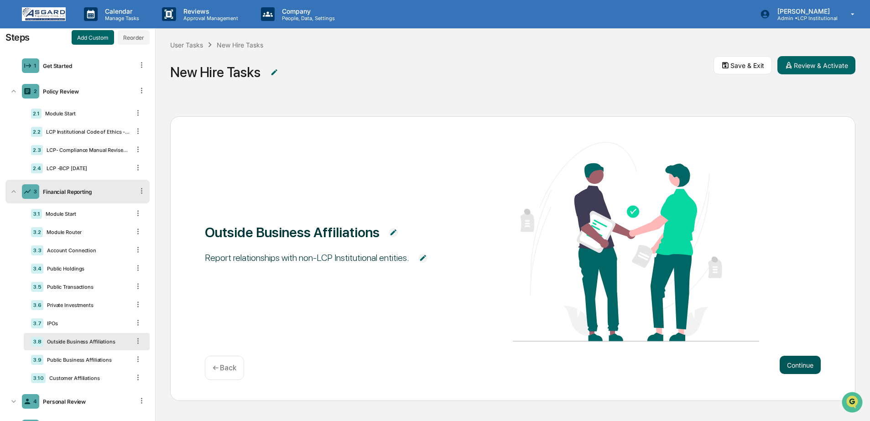
click at [787, 363] on button "Continue" at bounding box center [800, 365] width 41 height 18
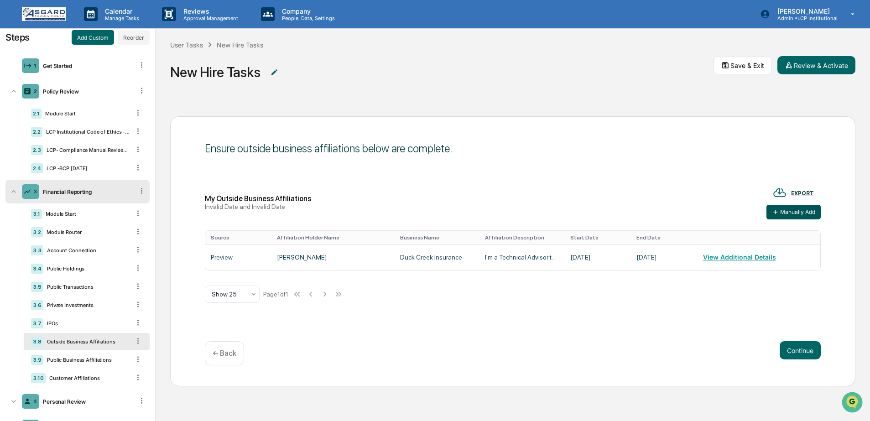
click at [794, 214] on button "Manually Add" at bounding box center [793, 212] width 54 height 15
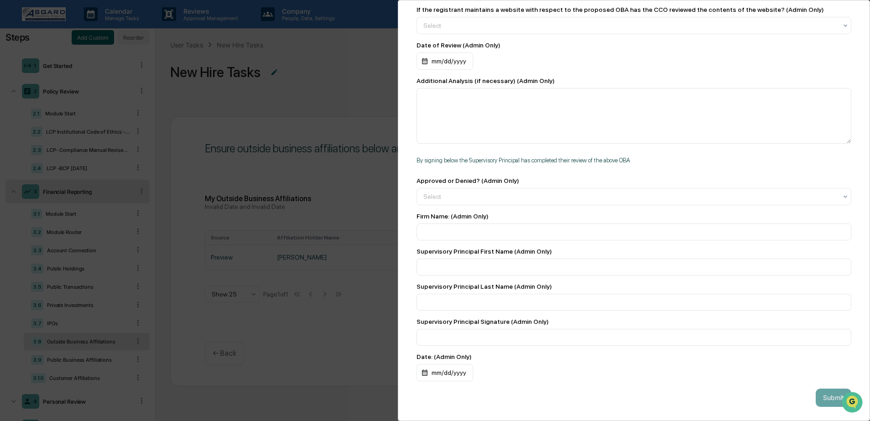
scroll to position [1624, 0]
click at [354, 350] on div "Add Outside Business Affiliation Preclearance Owner : Compliance Group: Adminis…" at bounding box center [435, 210] width 870 height 421
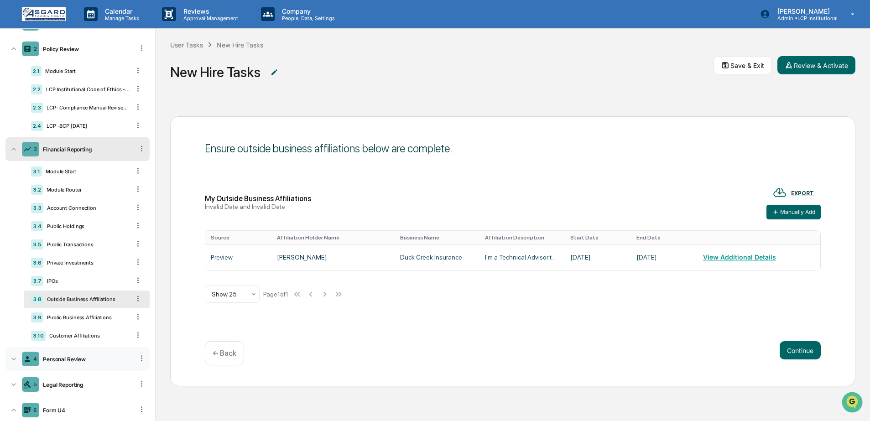
scroll to position [97, 0]
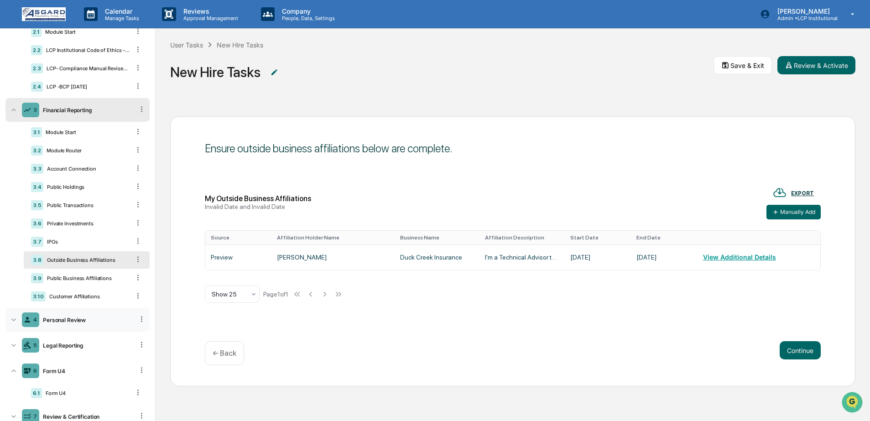
click at [68, 323] on div "Personal Review" at bounding box center [86, 320] width 94 height 7
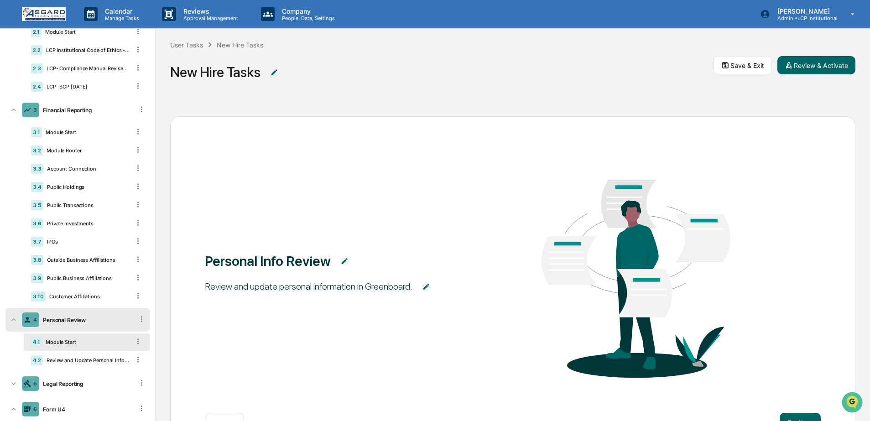
click at [73, 345] on div "Module Start" at bounding box center [86, 342] width 88 height 6
click at [73, 364] on div "Review and Update Personal Information" at bounding box center [86, 360] width 87 height 6
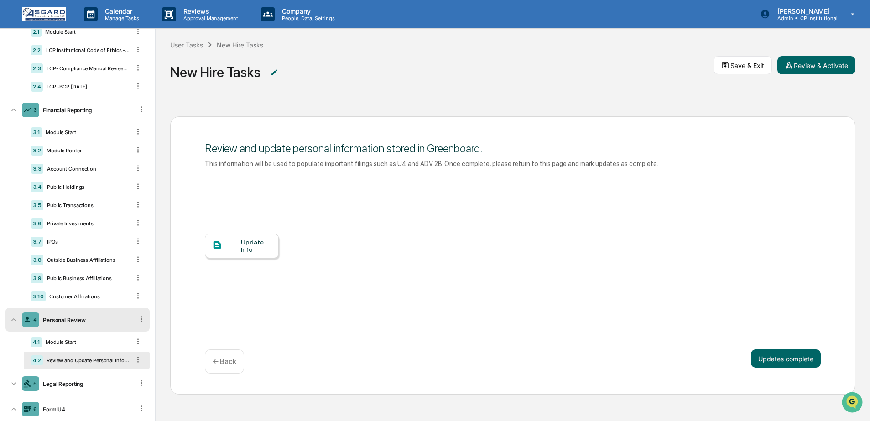
click at [137, 323] on icon at bounding box center [141, 319] width 9 height 9
click at [128, 339] on div "Delete" at bounding box center [131, 332] width 30 height 15
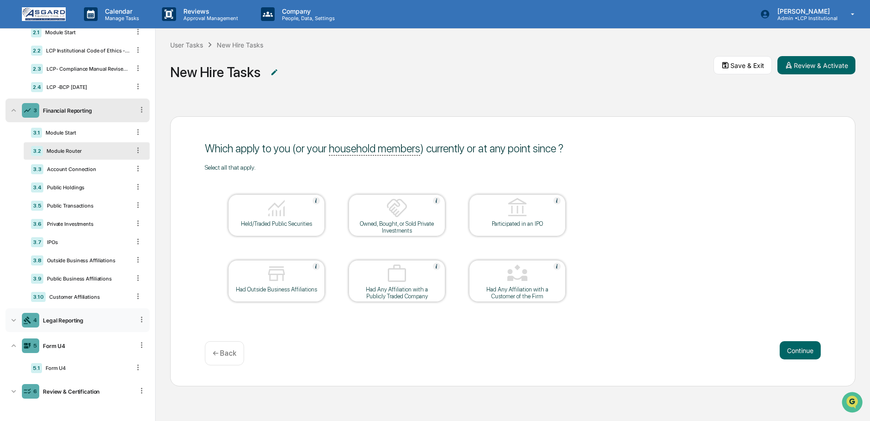
click at [62, 324] on div "Legal Reporting" at bounding box center [86, 320] width 94 height 7
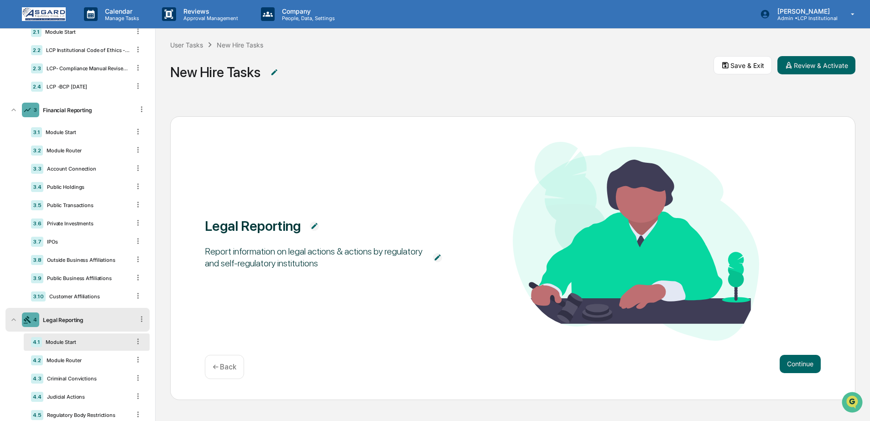
click at [100, 351] on div "4.1 Module Start" at bounding box center [87, 341] width 126 height 17
click at [95, 362] on div "4.2 Module Router" at bounding box center [87, 360] width 126 height 17
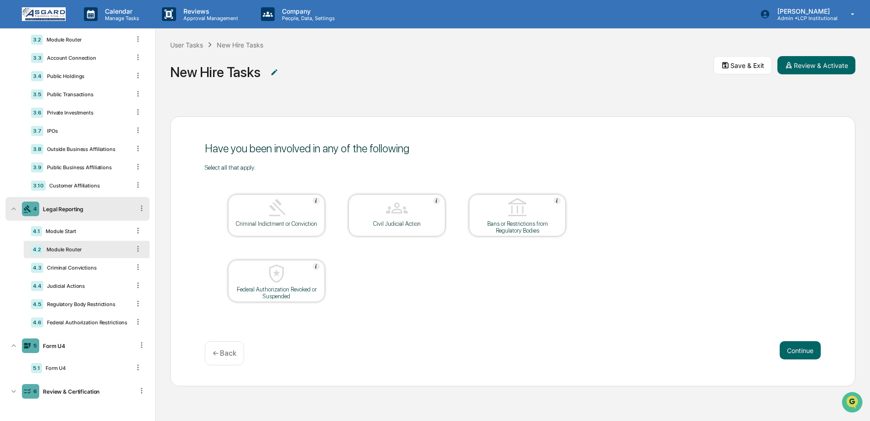
scroll to position [217, 0]
click at [74, 394] on div "Review & Certification" at bounding box center [86, 391] width 94 height 7
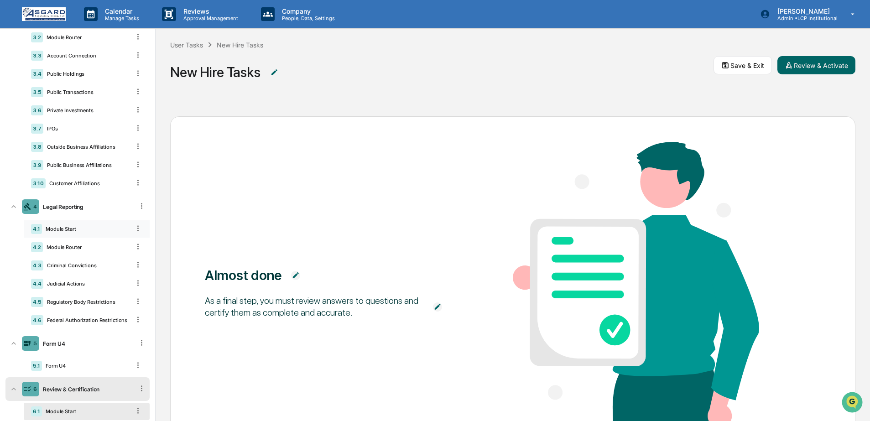
scroll to position [201, 0]
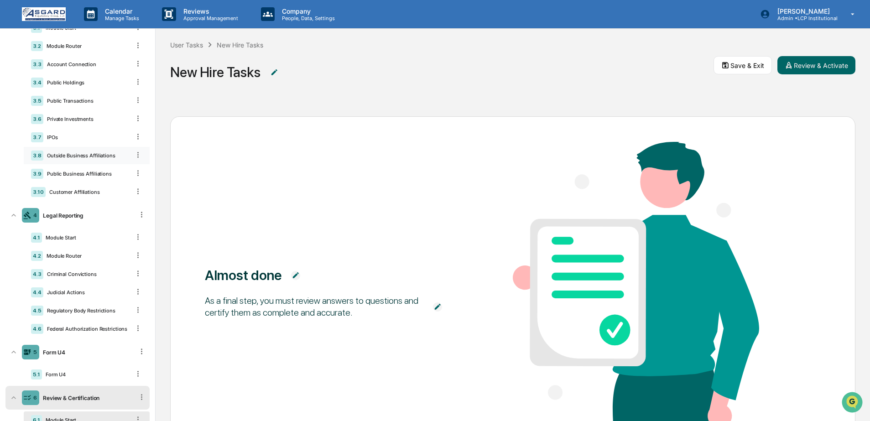
click at [73, 164] on div "3.8 Outside Business Affiliations" at bounding box center [87, 155] width 126 height 17
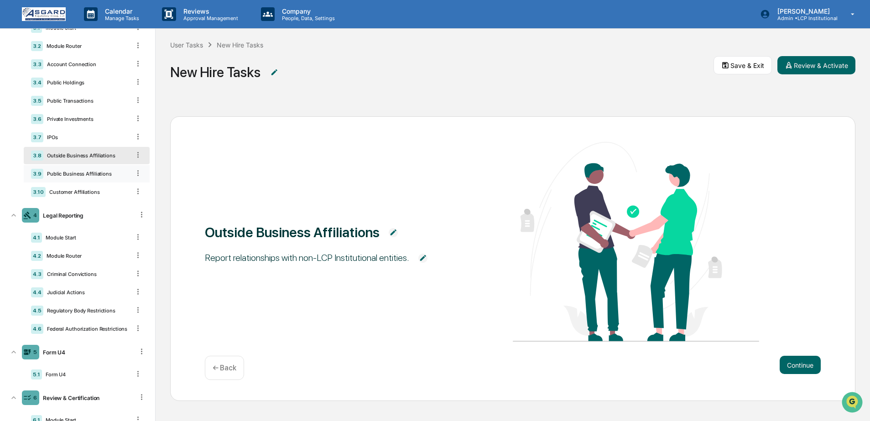
click at [72, 176] on div "Public Business Affiliations" at bounding box center [86, 174] width 87 height 6
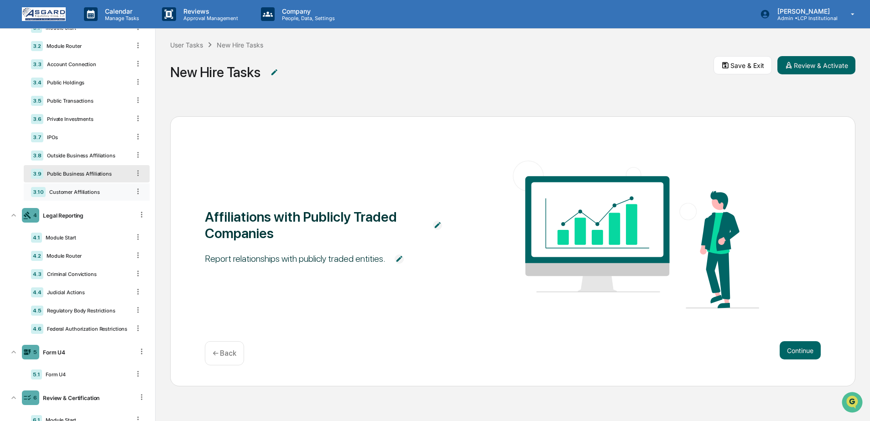
click at [70, 193] on div "3.10 Customer Affiliations" at bounding box center [87, 191] width 126 height 17
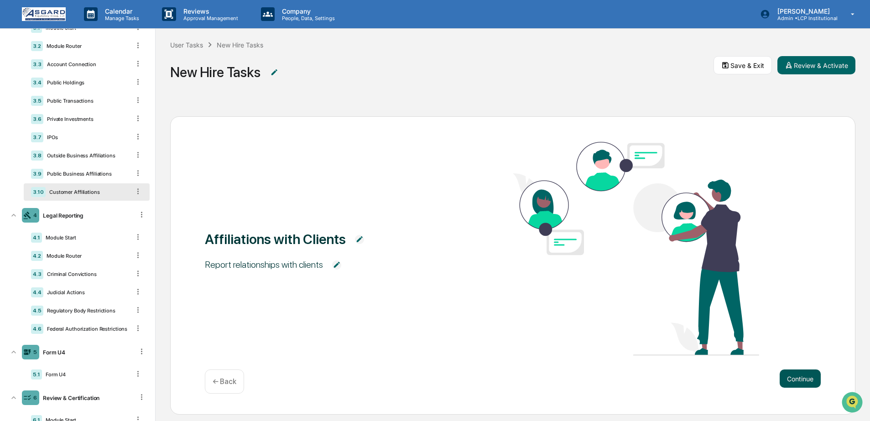
click at [787, 377] on button "Continue" at bounding box center [800, 378] width 41 height 18
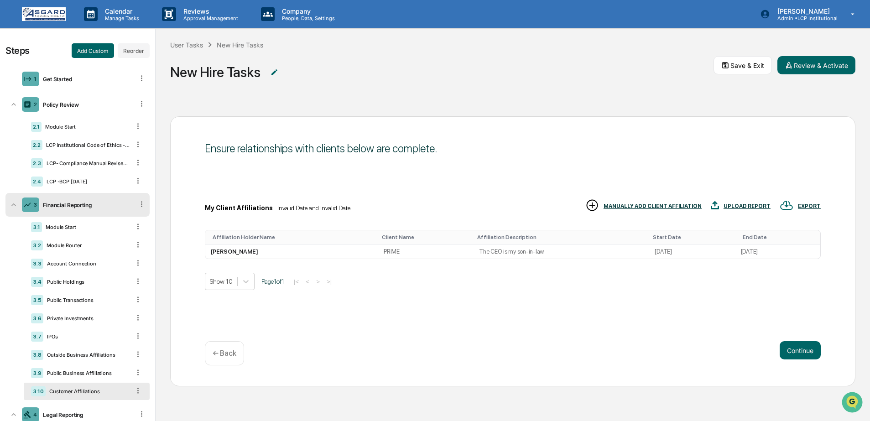
scroll to position [0, 0]
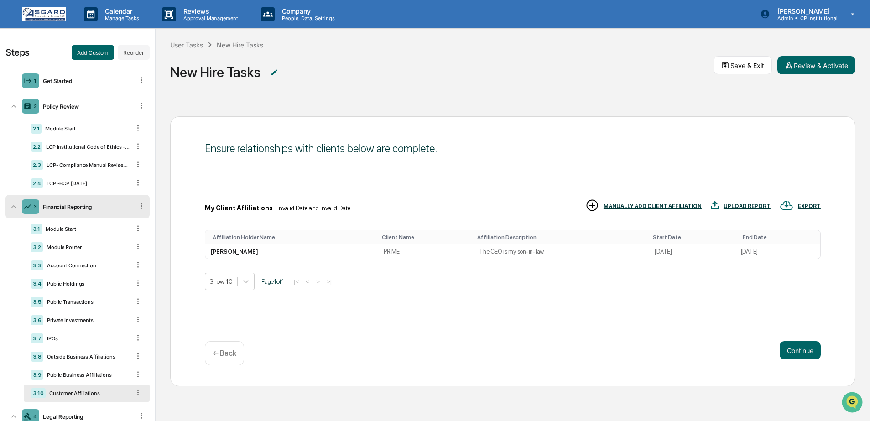
click at [555, 114] on div "Ensure relationships with clients below are complete. My Client Affiliations In…" at bounding box center [513, 262] width 714 height 320
click at [731, 69] on button "Save & Exit" at bounding box center [742, 65] width 58 height 18
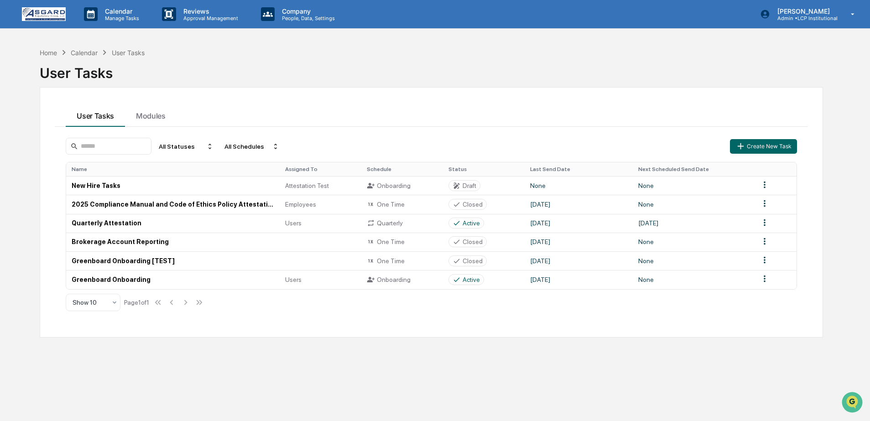
click at [353, 87] on div "User Tasks Modules All Statuses All Schedules Create New Task Name Assigned To …" at bounding box center [431, 212] width 783 height 250
click at [306, 11] on p "Company" at bounding box center [307, 11] width 65 height 8
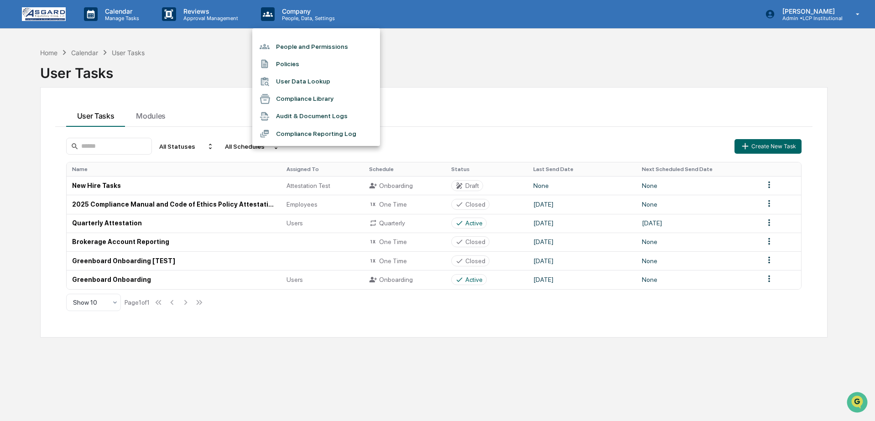
click at [508, 44] on div at bounding box center [437, 210] width 875 height 421
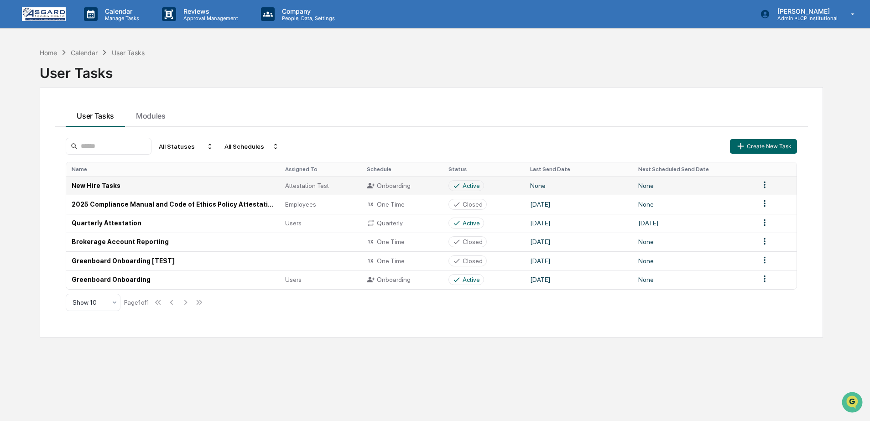
click at [396, 181] on td "Onboarding" at bounding box center [402, 185] width 82 height 19
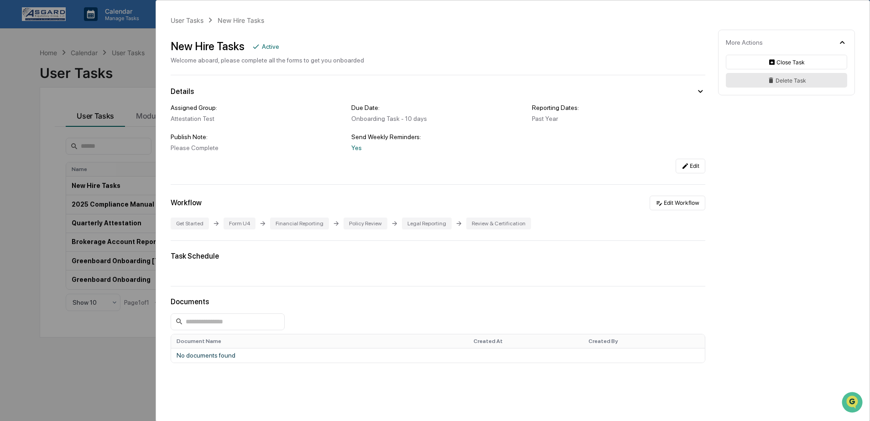
click at [795, 83] on button "Delete Task" at bounding box center [786, 80] width 121 height 15
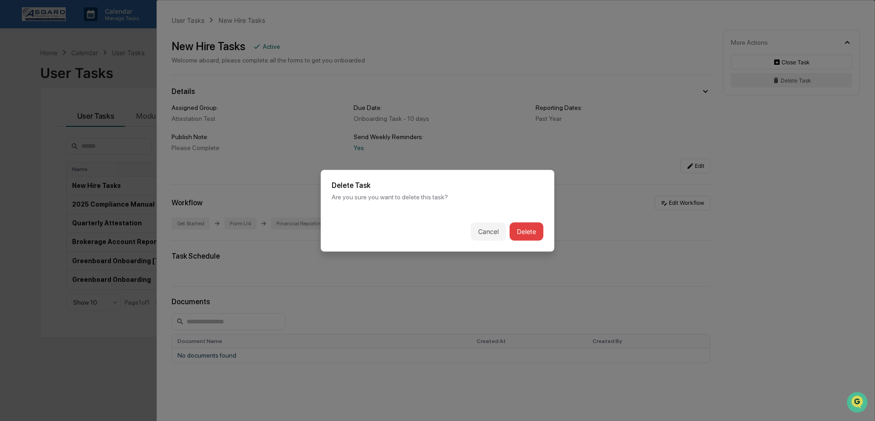
click at [536, 222] on button "Delete" at bounding box center [527, 231] width 34 height 18
